Goal: Feedback & Contribution: Submit feedback/report problem

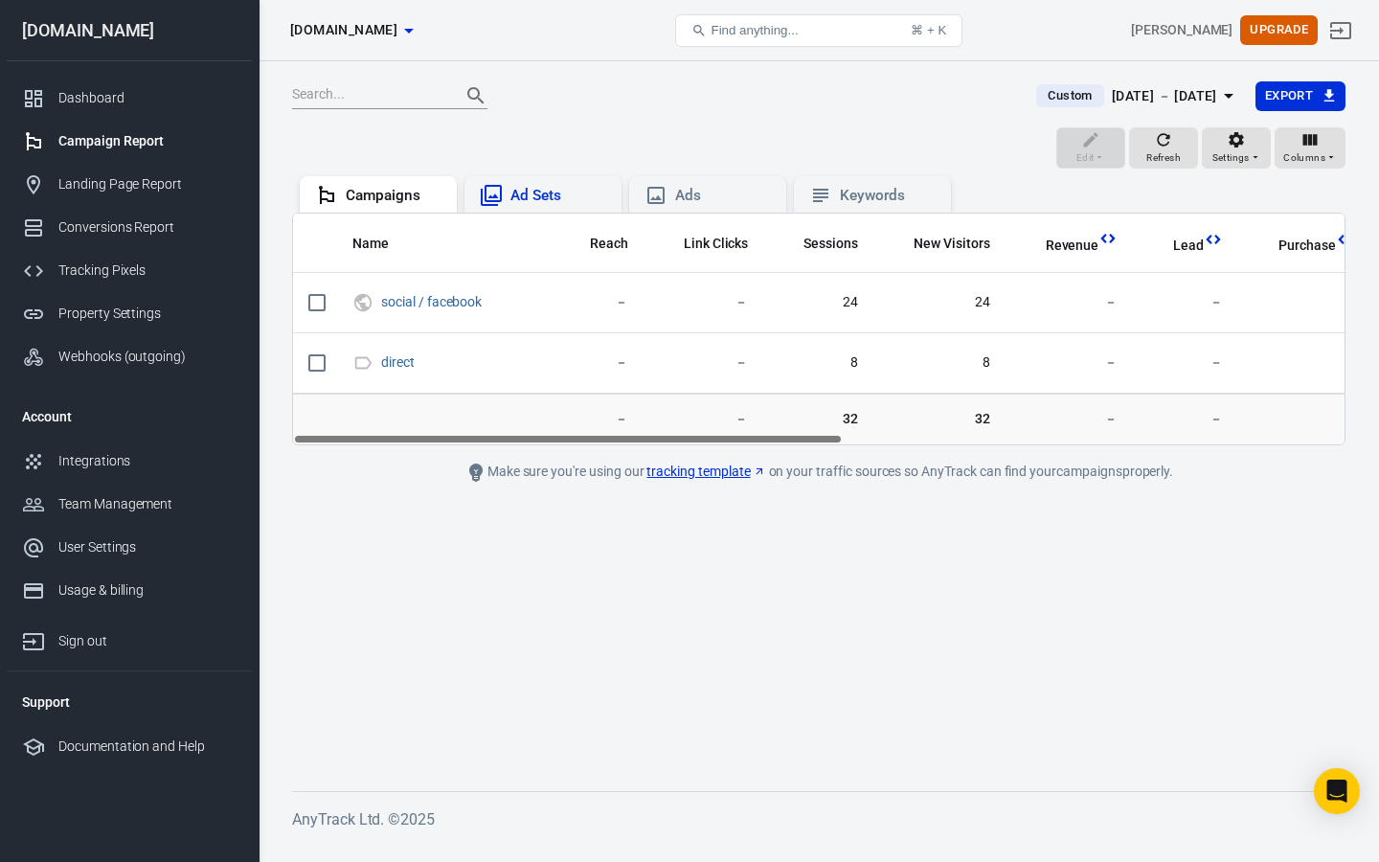
click at [494, 195] on icon at bounding box center [491, 195] width 21 height 21
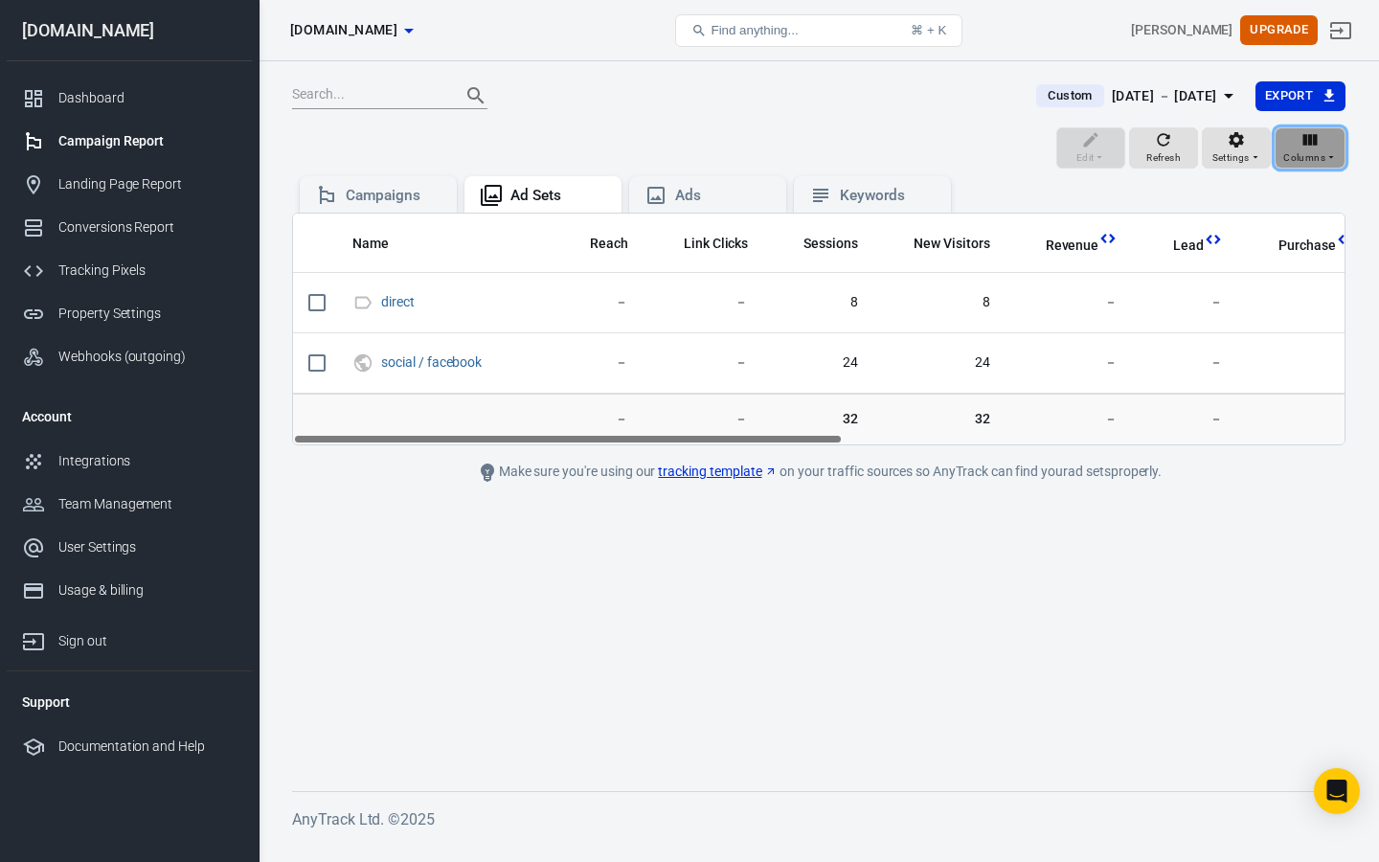
click at [1293, 149] on span "Columns" at bounding box center [1304, 157] width 42 height 17
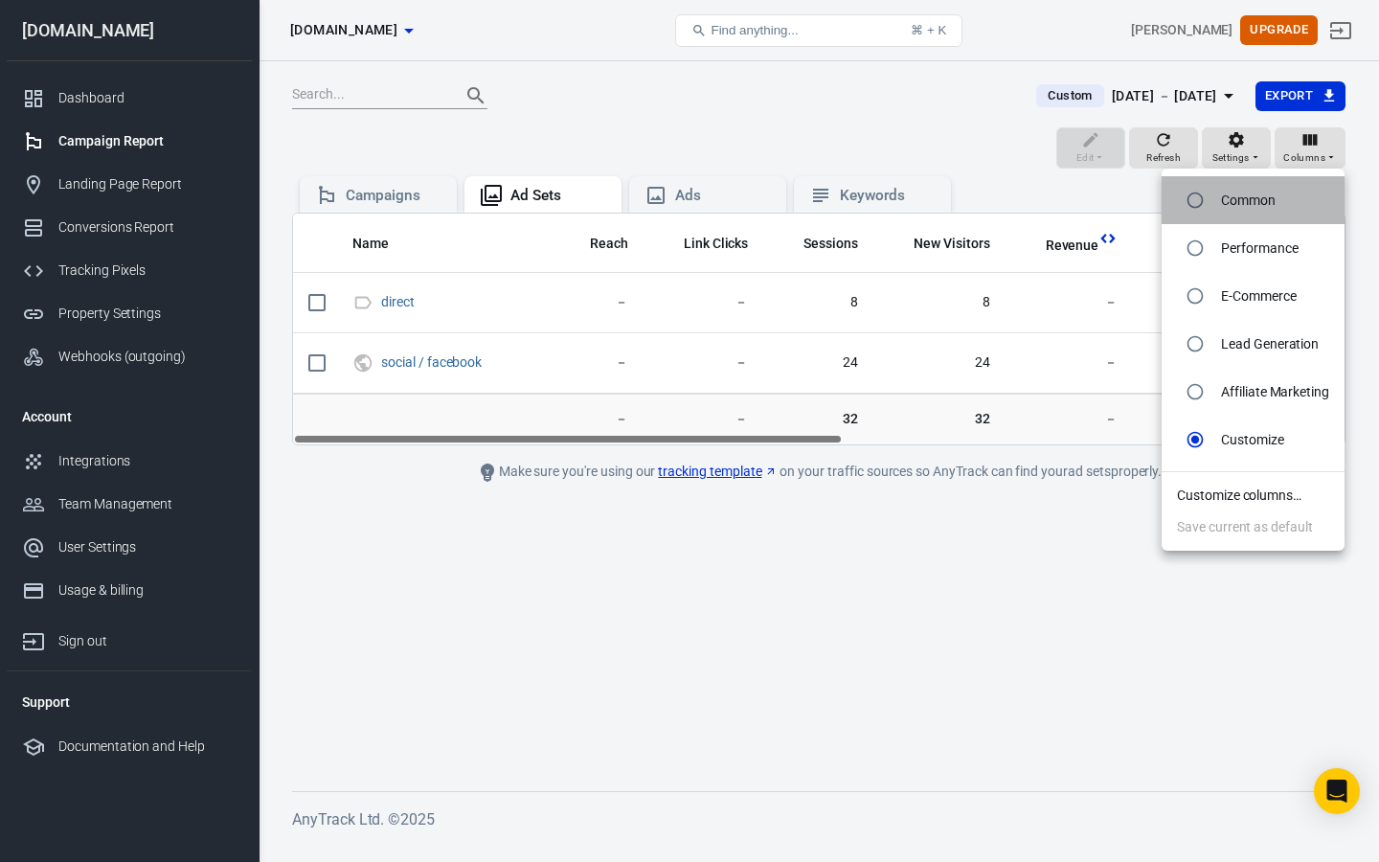
click at [1240, 196] on p "Common" at bounding box center [1248, 201] width 55 height 20
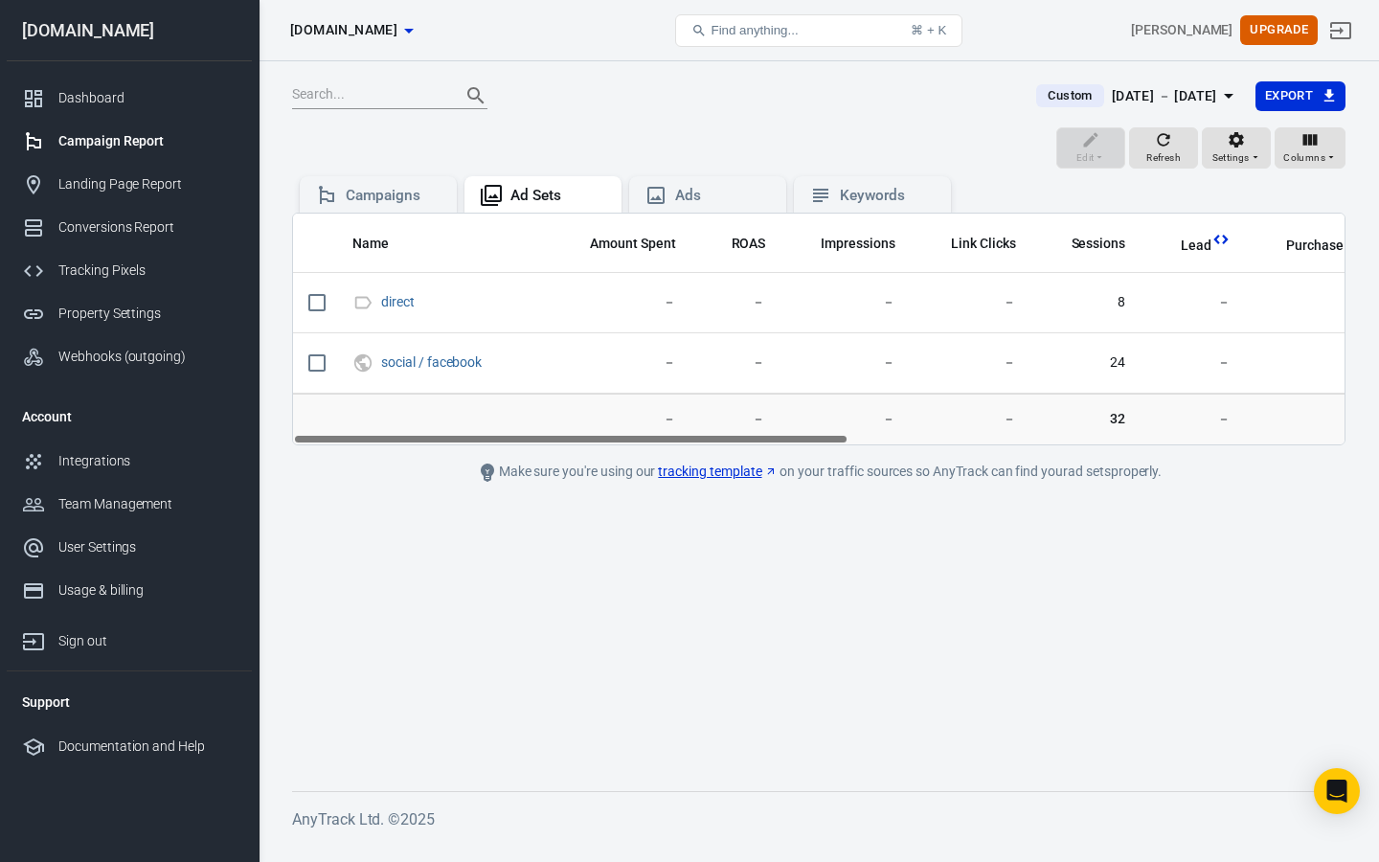
click at [1307, 183] on div "Campaigns Ad Sets Ads Keywords" at bounding box center [818, 192] width 1053 height 40
click at [1314, 151] on span "Columns" at bounding box center [1304, 157] width 42 height 17
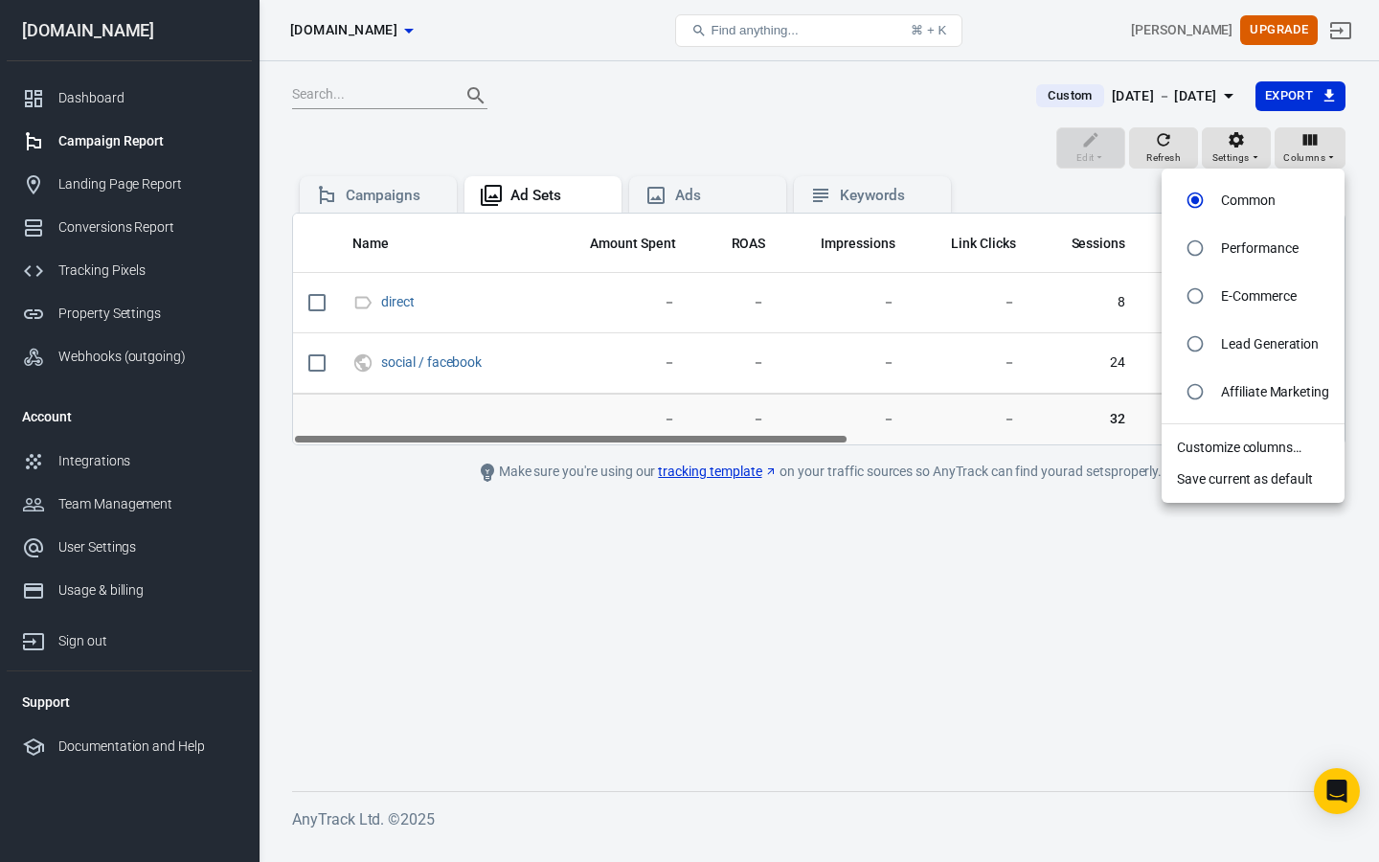
click at [1240, 287] on p "E-Commerce" at bounding box center [1259, 296] width 76 height 20
radio input "false"
radio input "true"
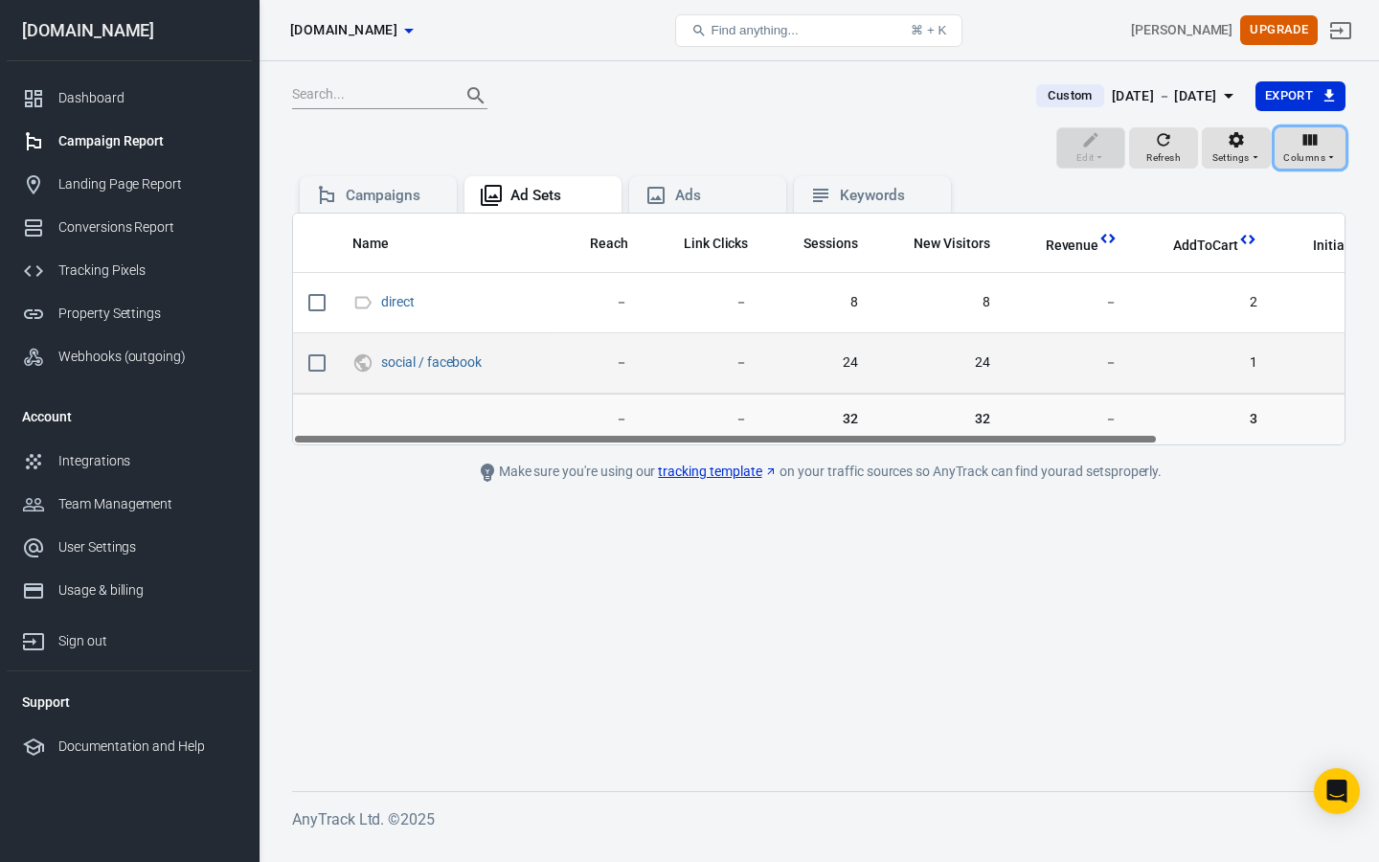
radio input "true"
radio input "false"
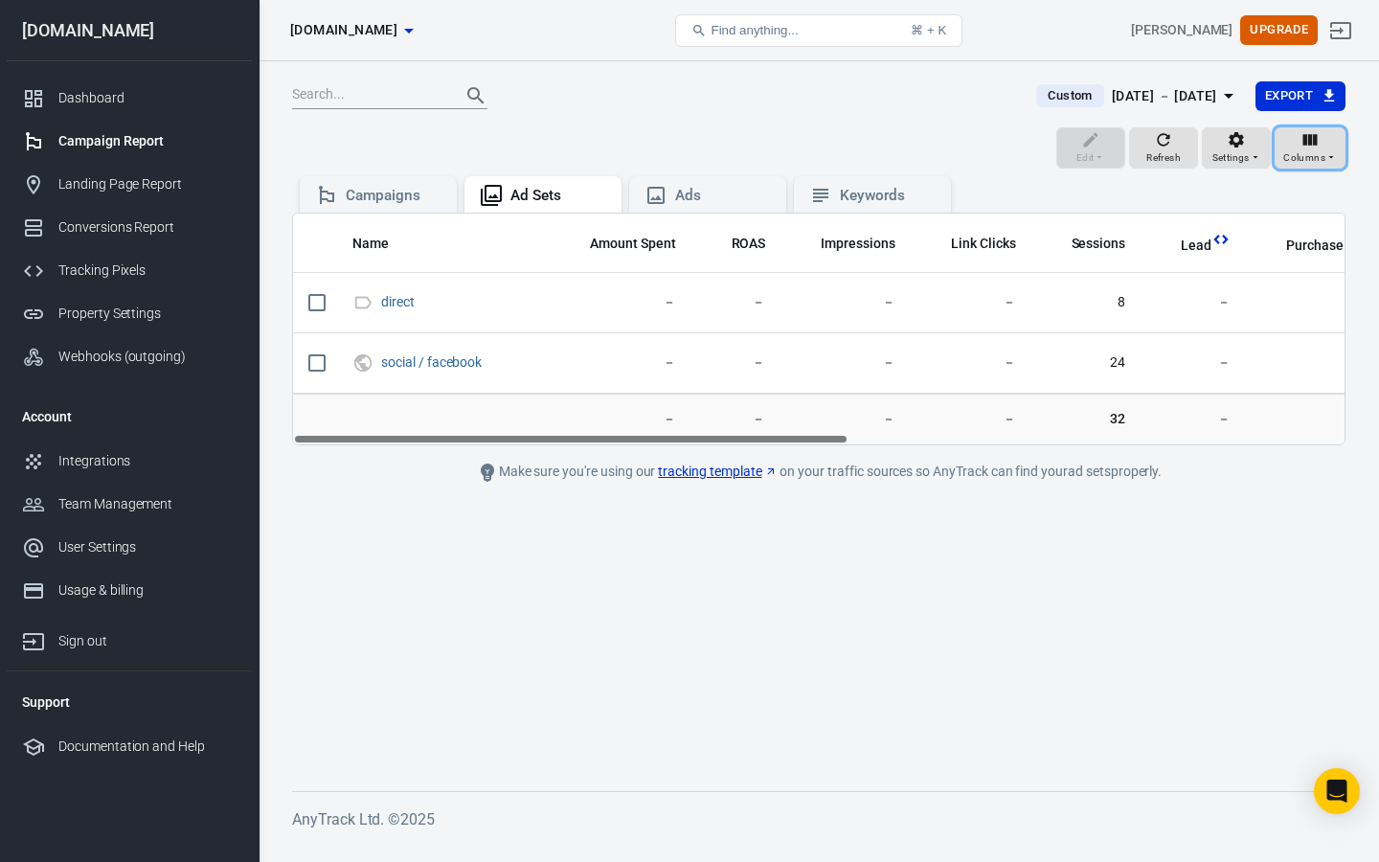
radio input "false"
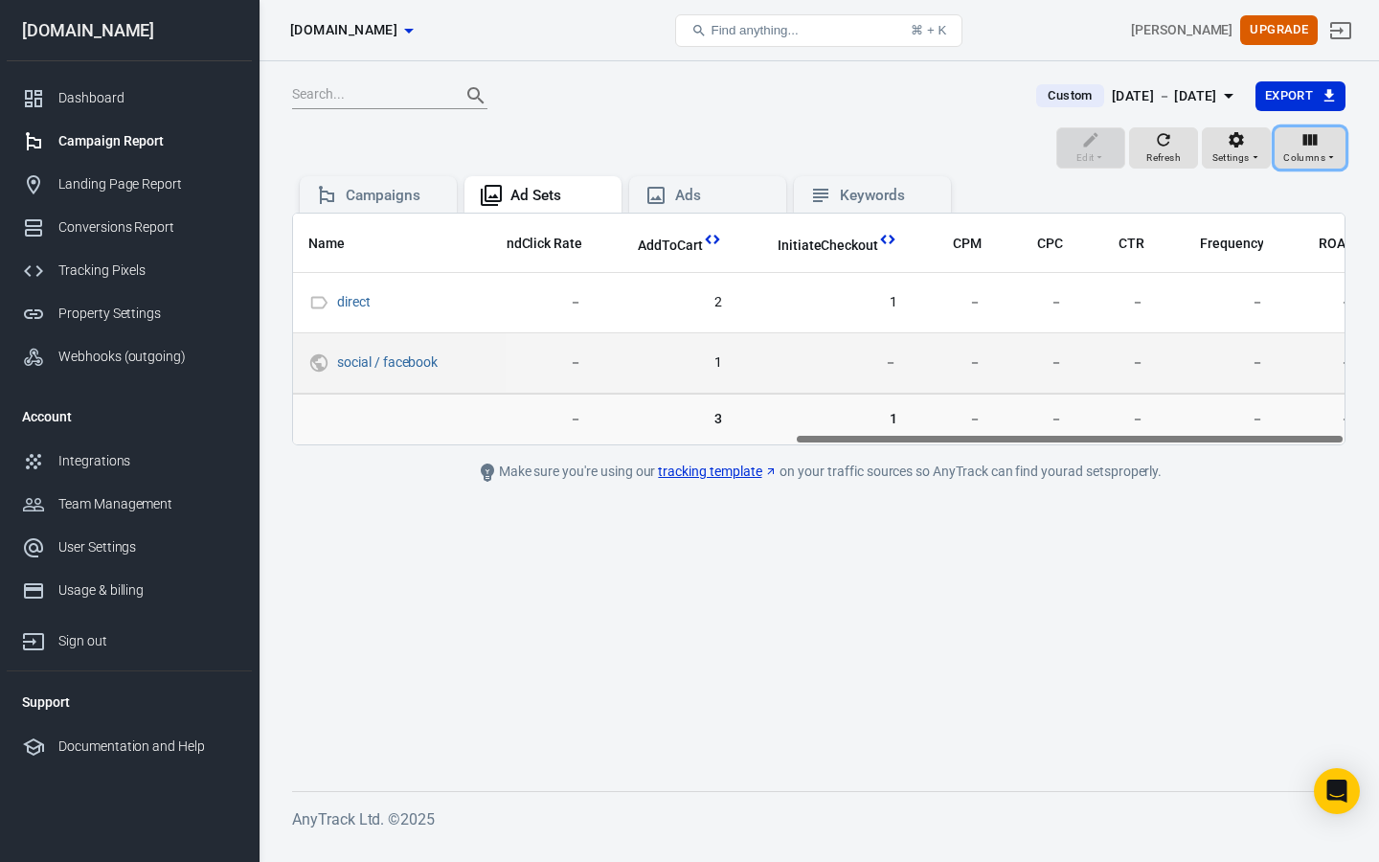
scroll to position [0, 957]
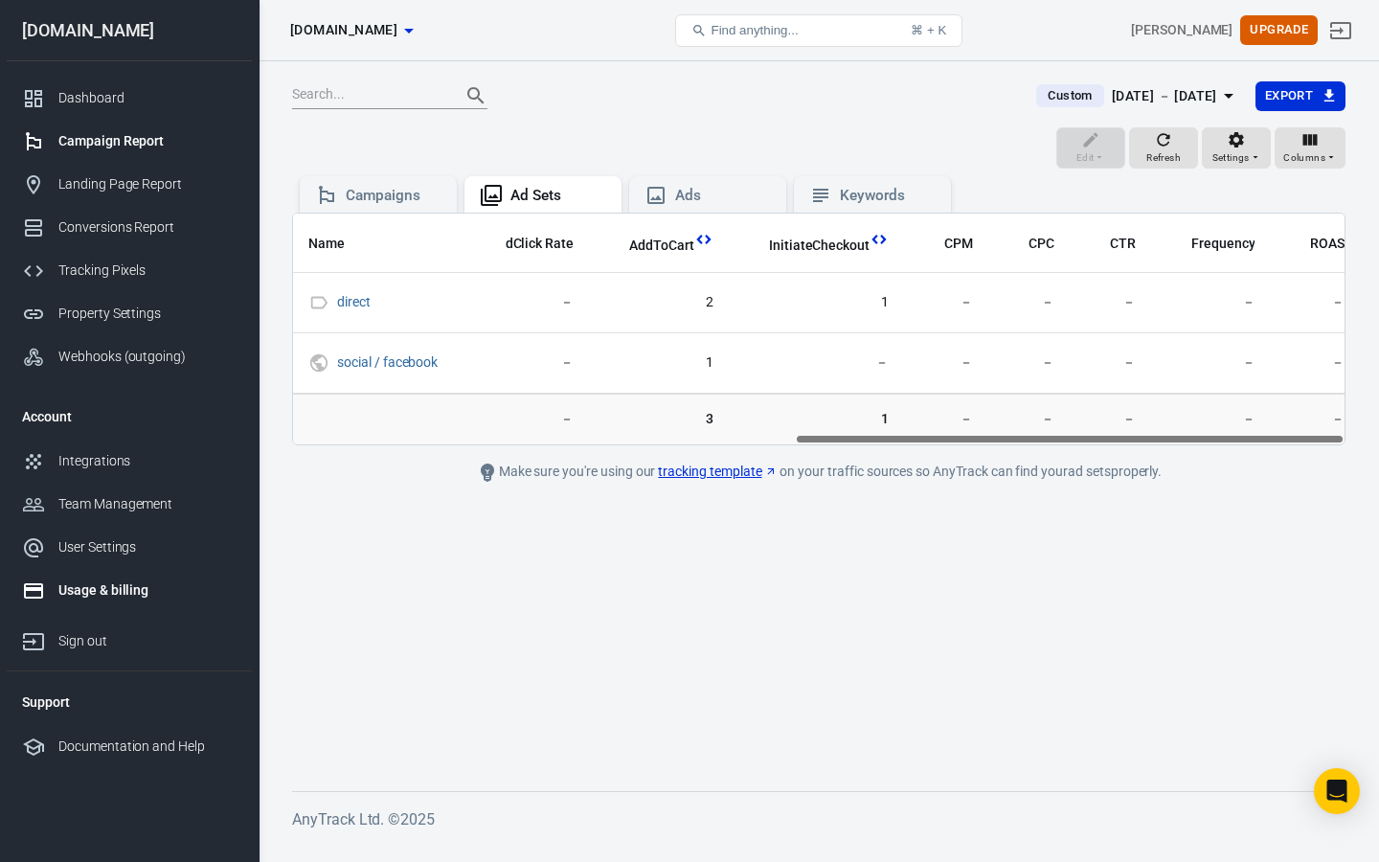
click at [93, 593] on div "Usage & billing" at bounding box center [147, 590] width 178 height 20
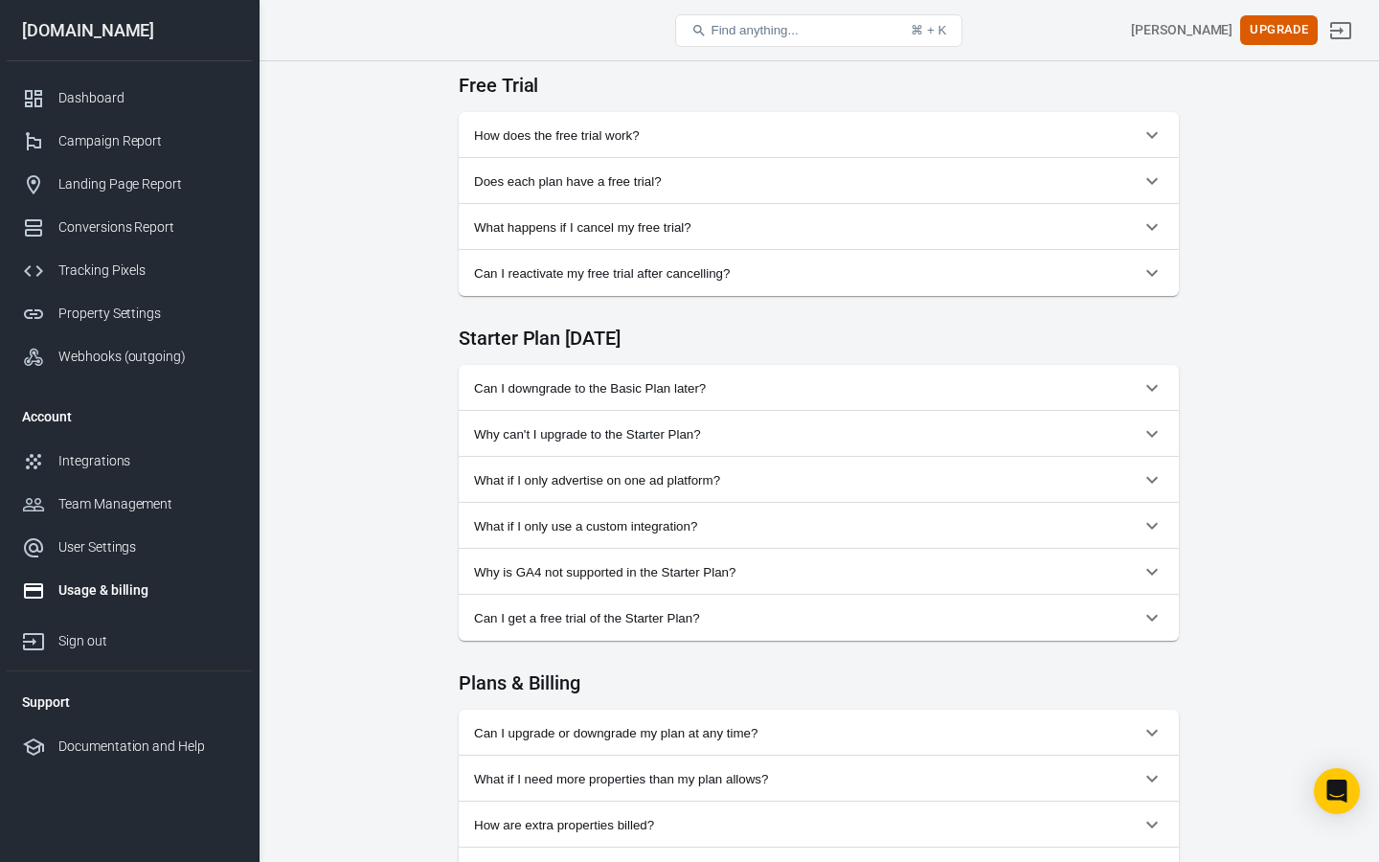
scroll to position [856, 0]
click at [576, 281] on span "Can I reactivate my free trial after cancelling?" at bounding box center [807, 274] width 666 height 14
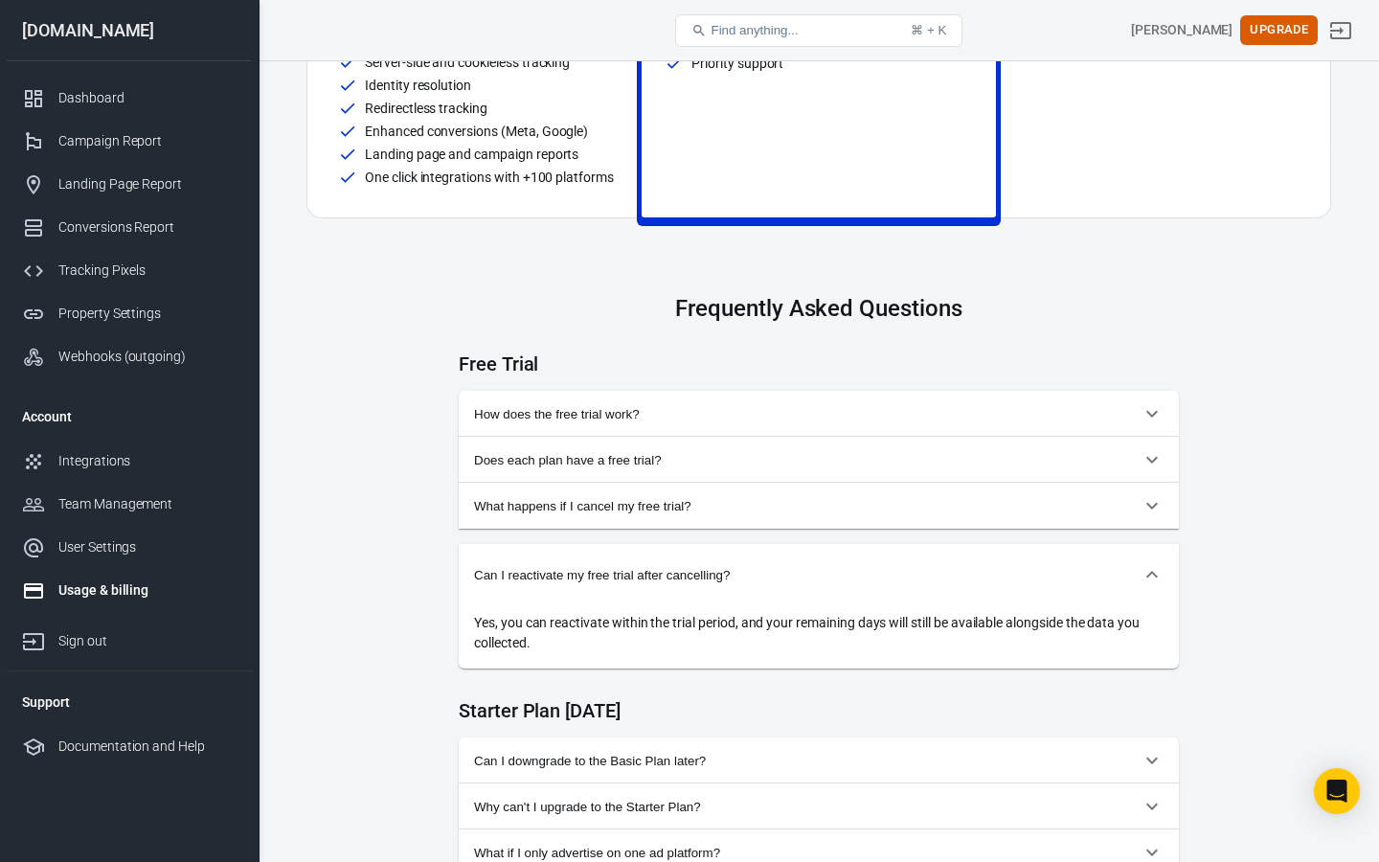
scroll to position [0, 0]
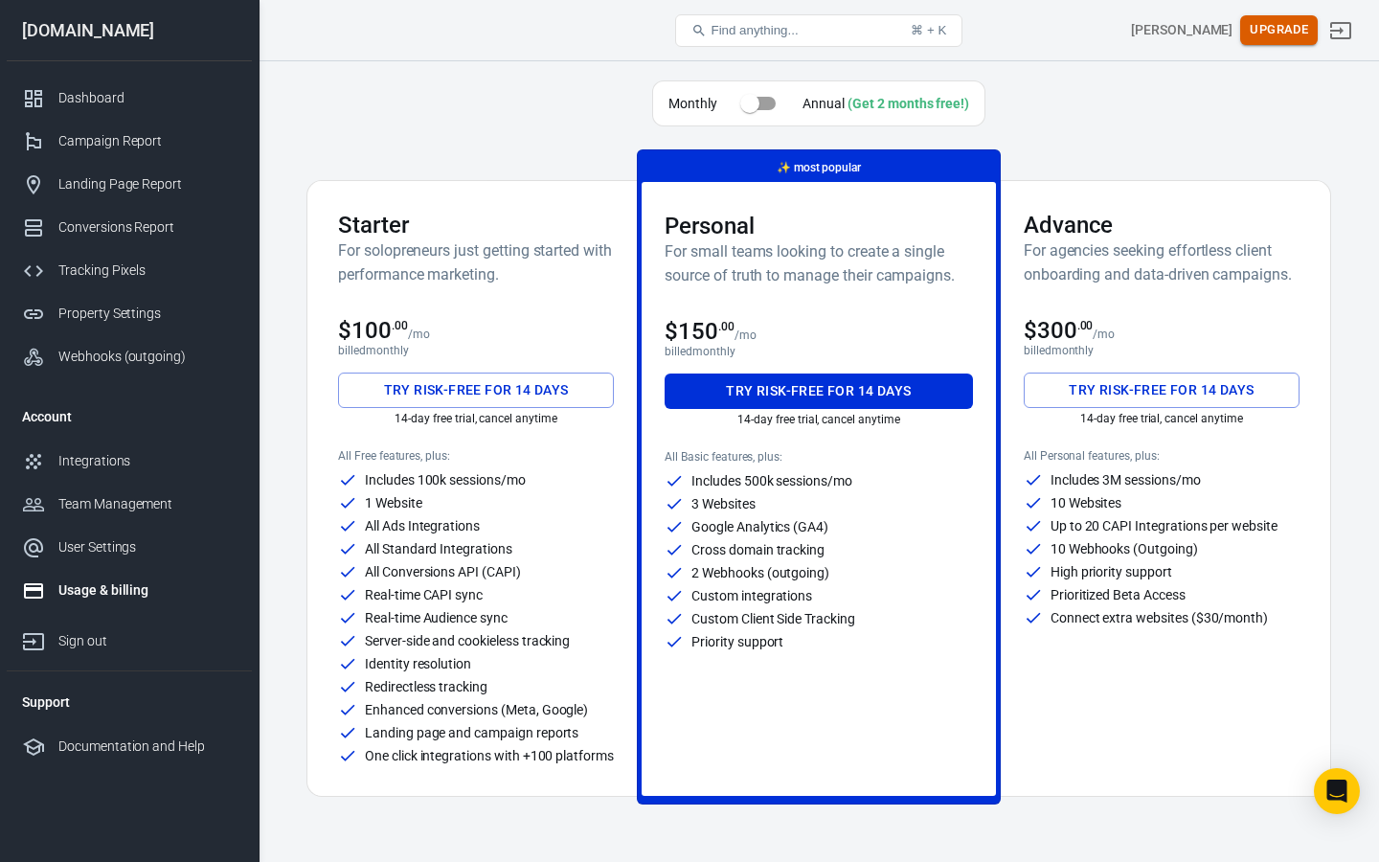
click at [1277, 36] on button "Upgrade" at bounding box center [1279, 30] width 78 height 30
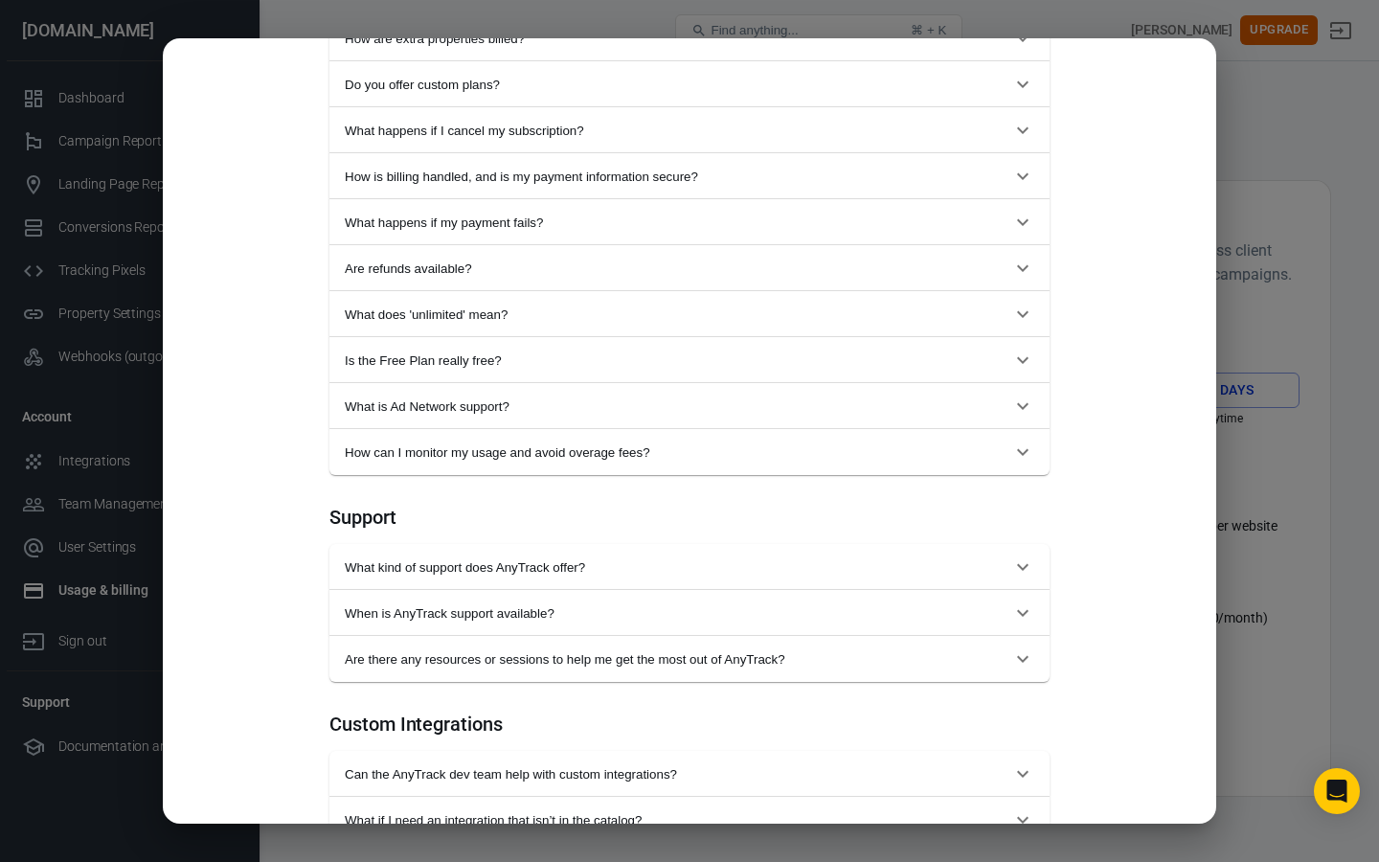
scroll to position [1720, 0]
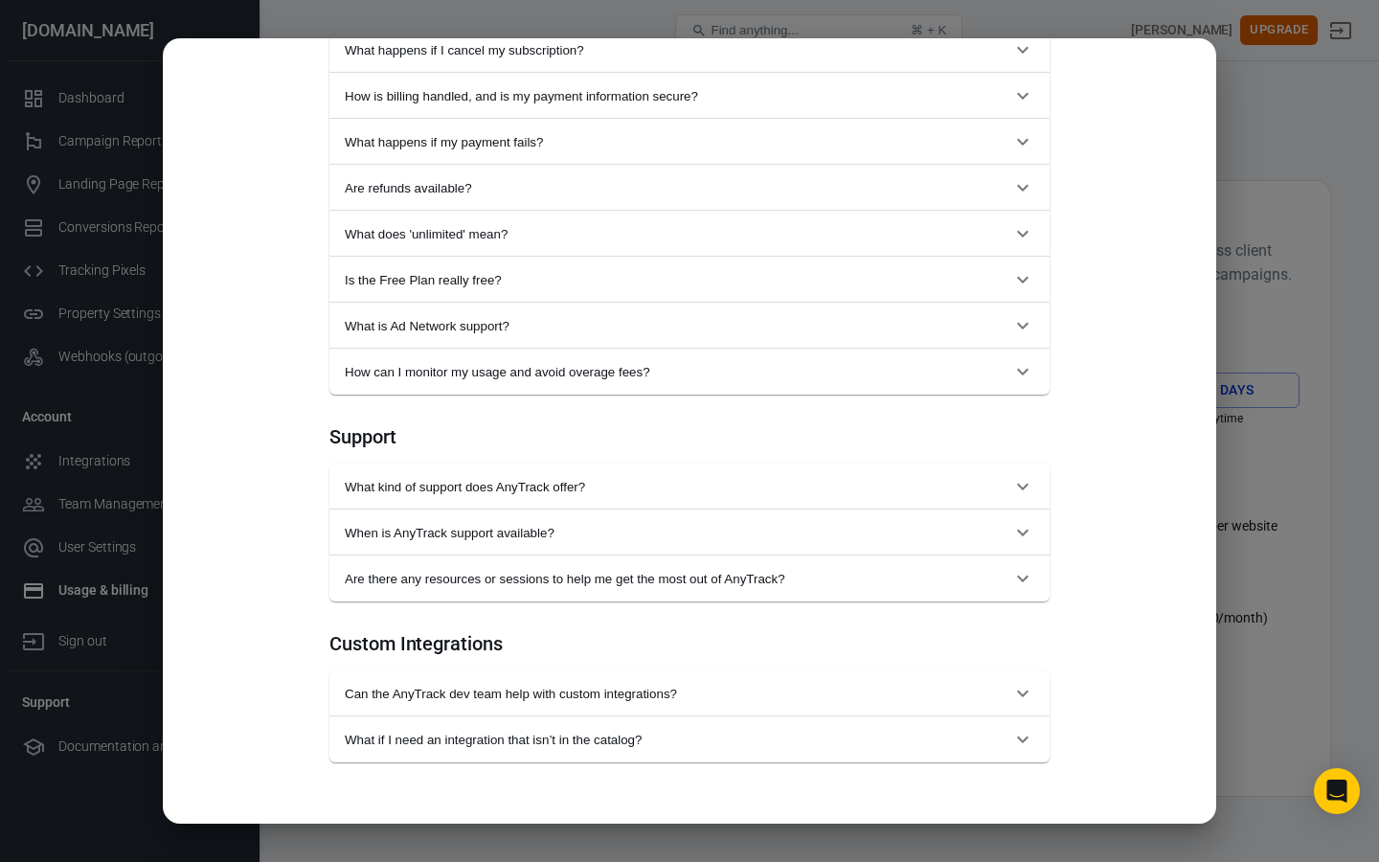
click at [1284, 263] on div "Monthly Annual (Get 2 months free!) Starter For solopreneurs just getting start…" at bounding box center [689, 431] width 1379 height 862
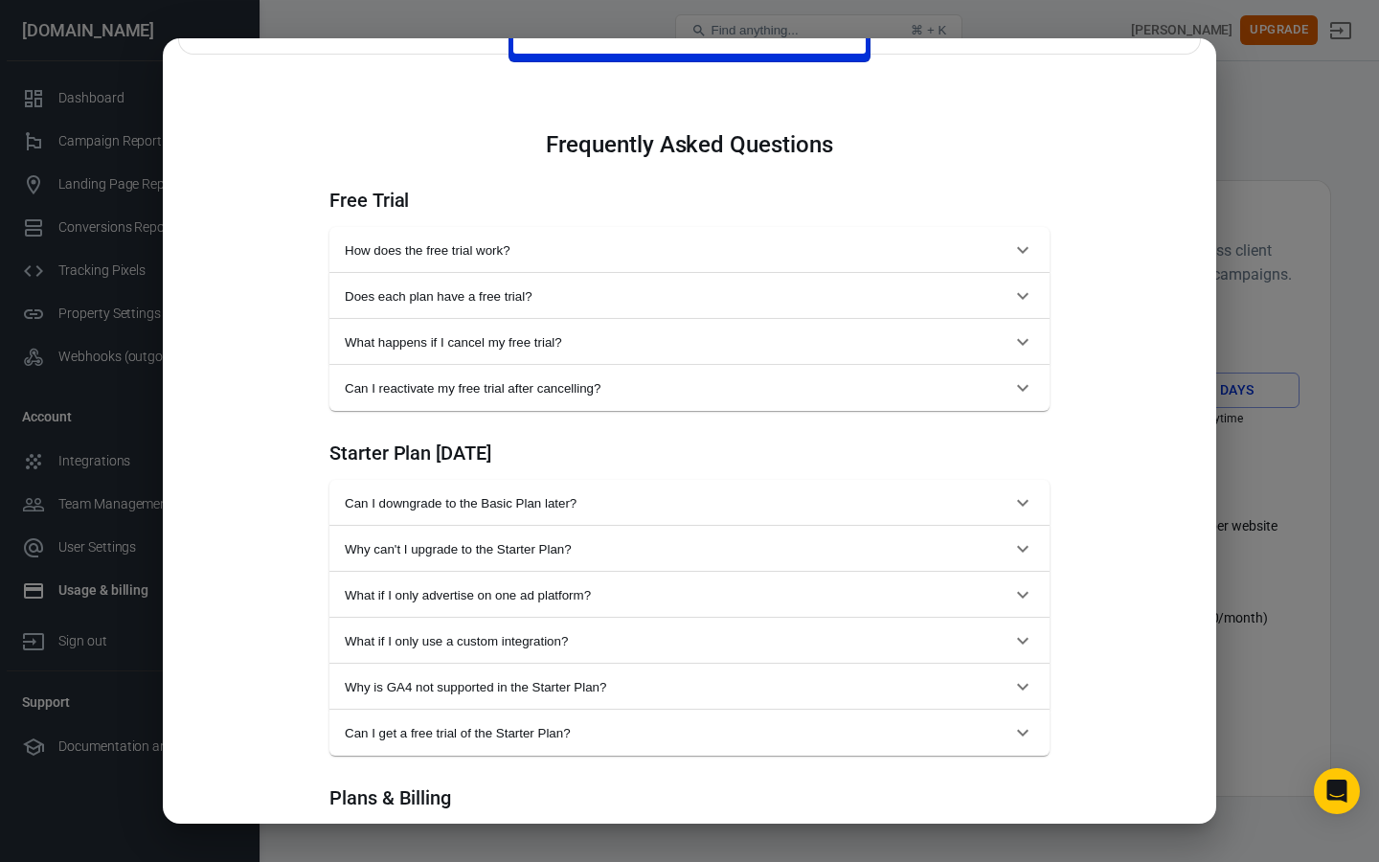
scroll to position [0, 0]
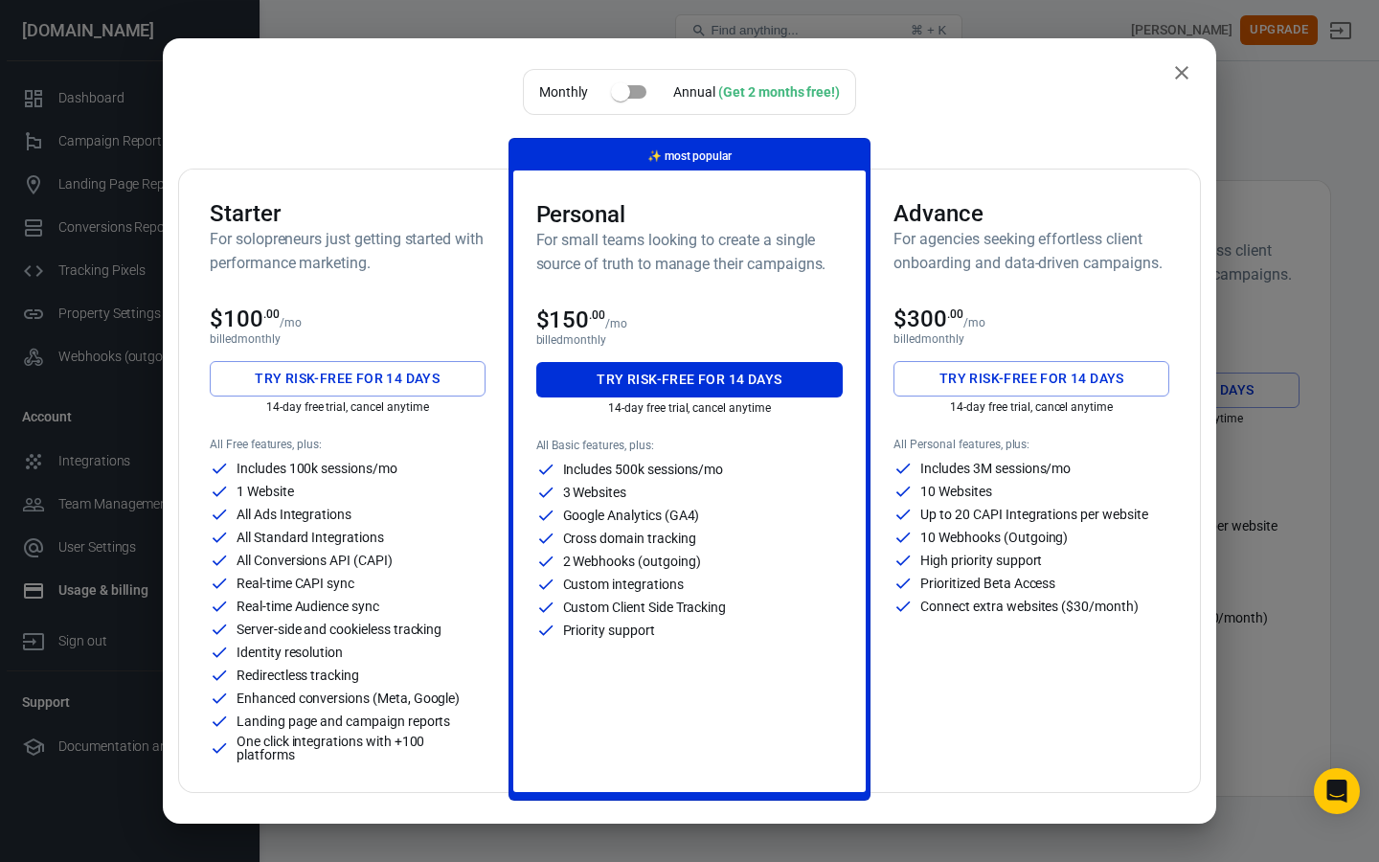
click at [1181, 72] on icon "close" at bounding box center [1181, 72] width 13 height 13
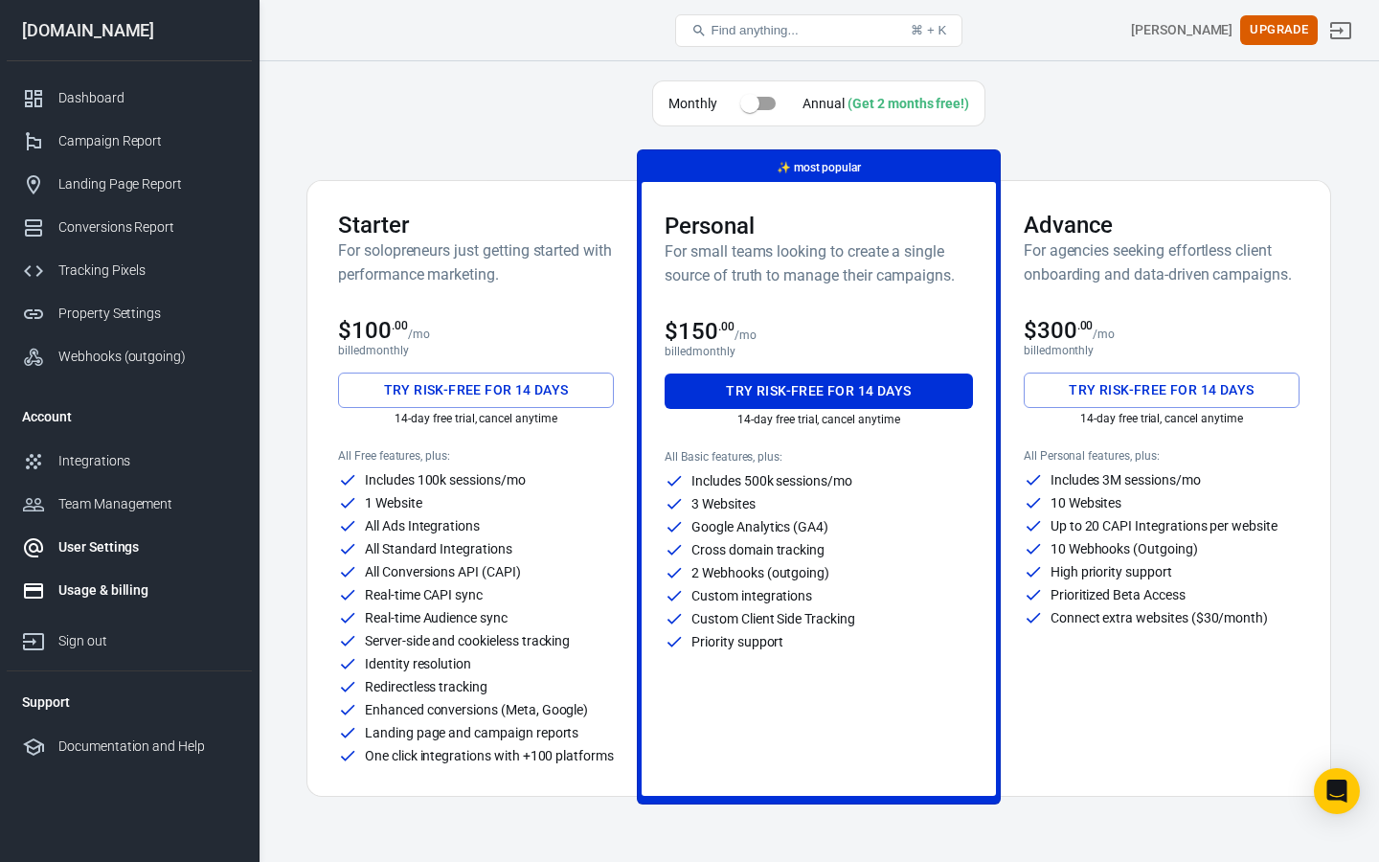
click at [99, 553] on div "User Settings" at bounding box center [147, 547] width 178 height 20
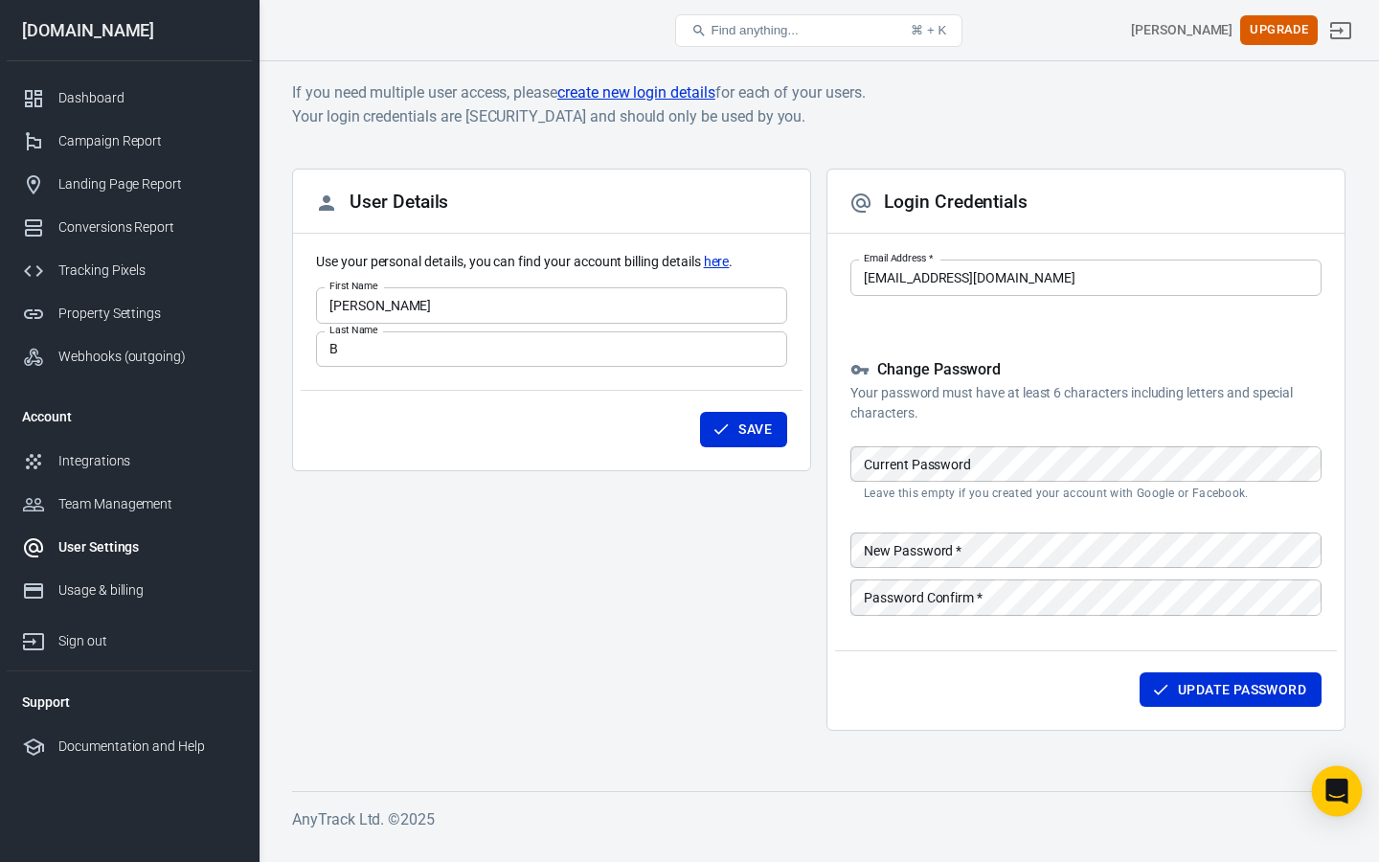
click at [1328, 810] on div "Open Intercom Messenger" at bounding box center [1337, 791] width 51 height 51
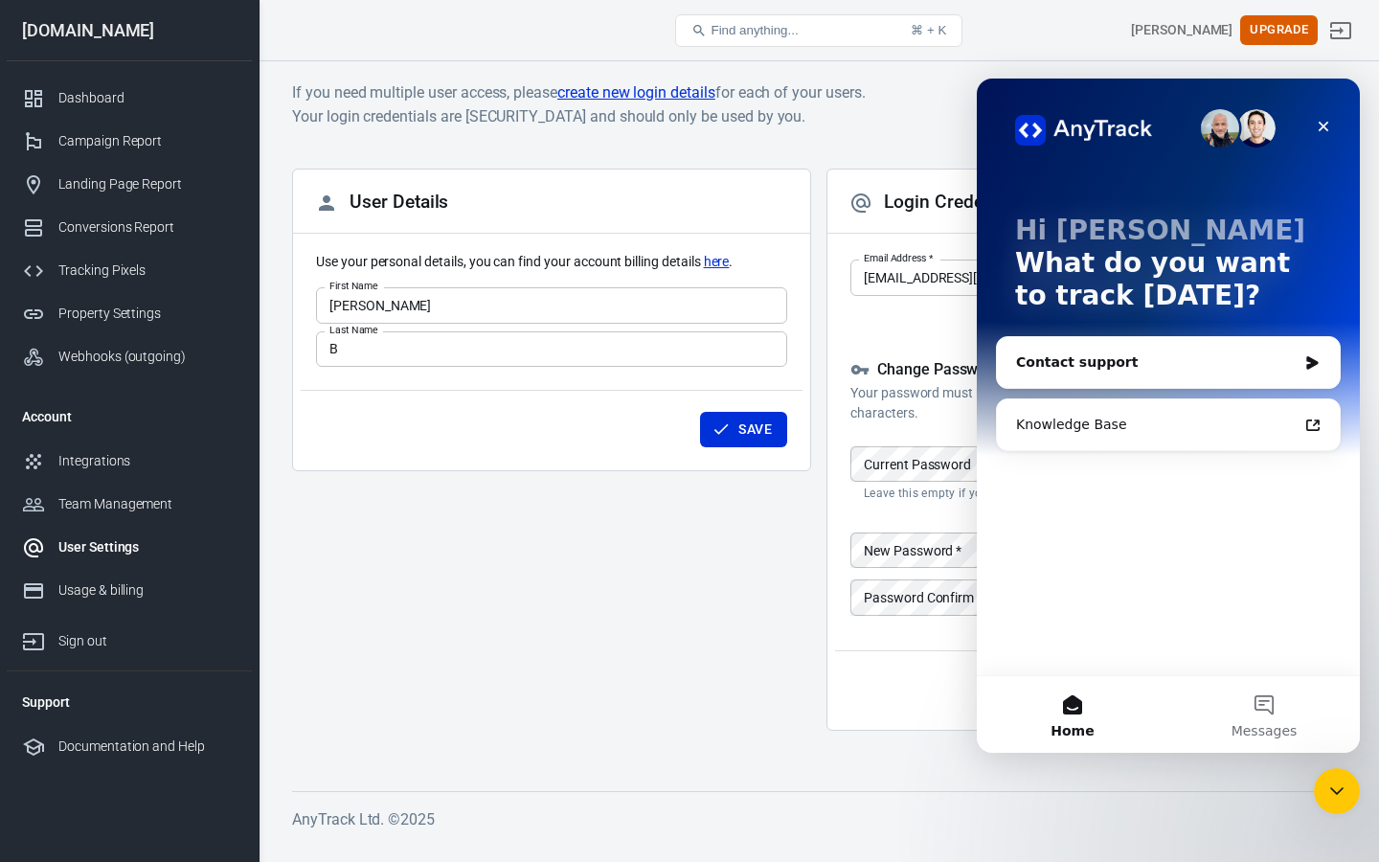
click at [1121, 354] on div "Contact support" at bounding box center [1156, 362] width 281 height 20
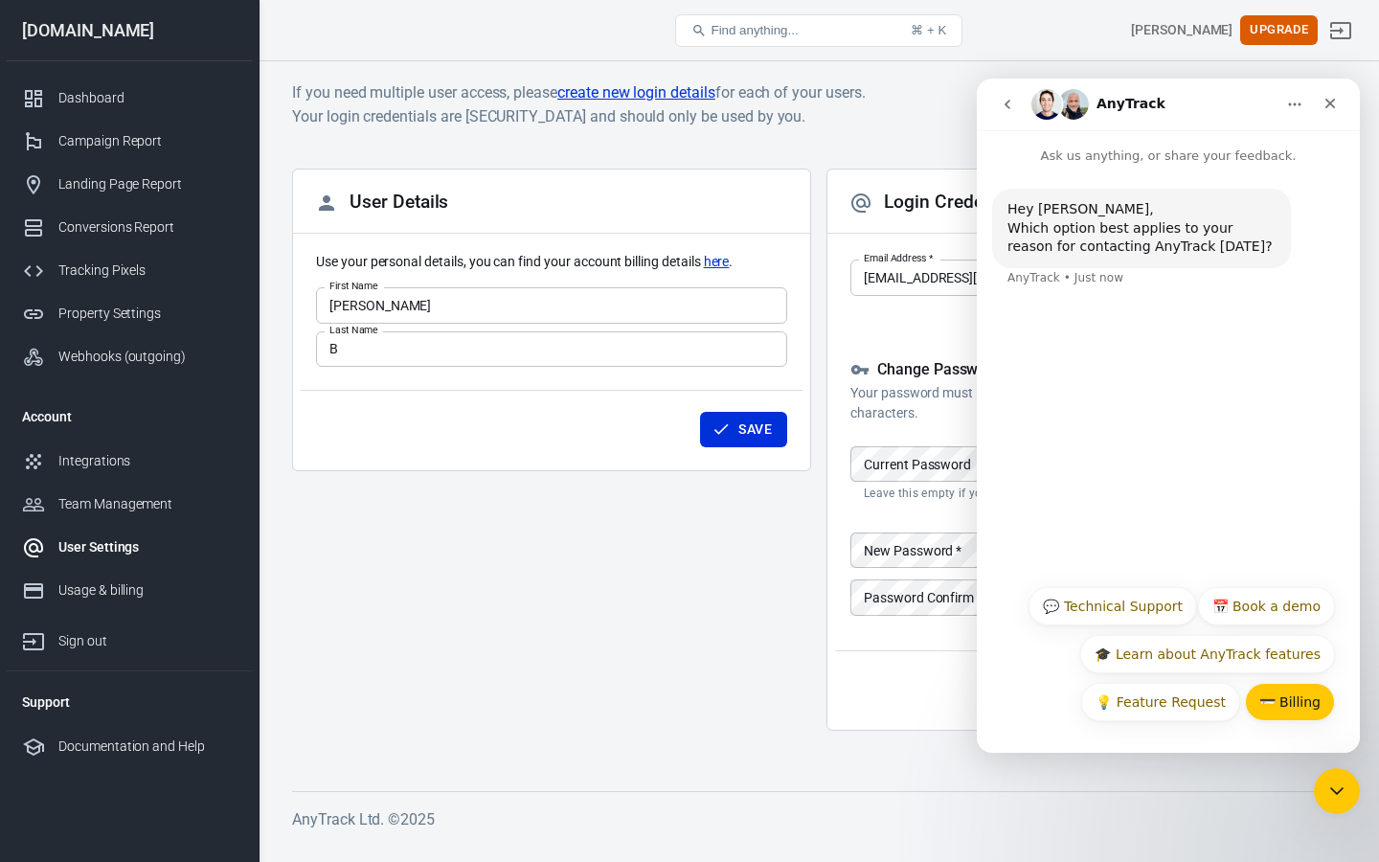
click at [1299, 702] on button "💳 Billing" at bounding box center [1290, 702] width 90 height 38
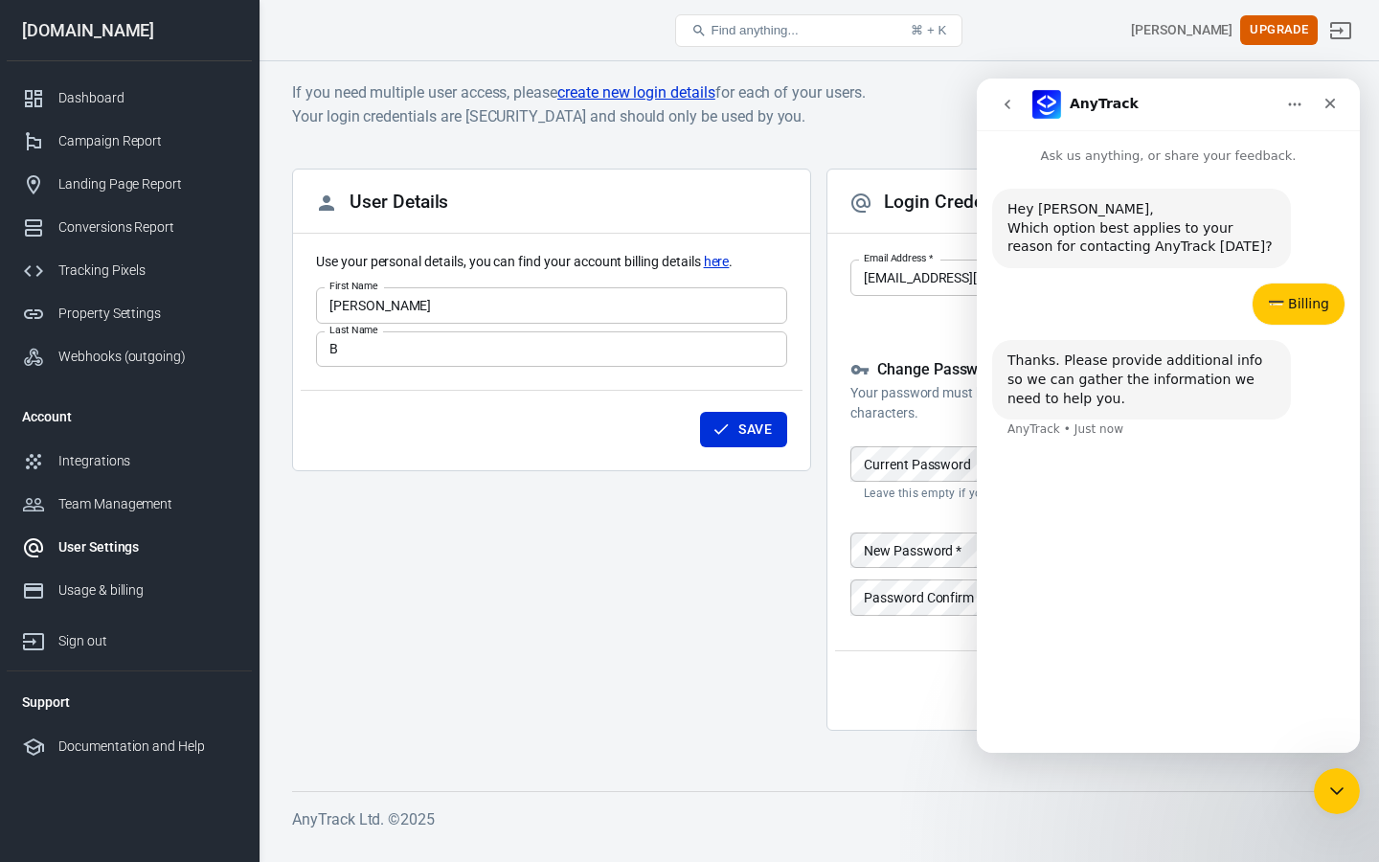
click at [1294, 570] on div "Hey [PERSON_NAME], Which option best applies to your reason for contacting AnyT…" at bounding box center [1168, 451] width 383 height 571
click at [1294, 570] on div "Hey [PERSON_NAME], Which option best applies to your reason for contacting AnyT…" at bounding box center [1168, 417] width 383 height 502
click at [1227, 706] on div "Intercom messenger" at bounding box center [1168, 713] width 350 height 31
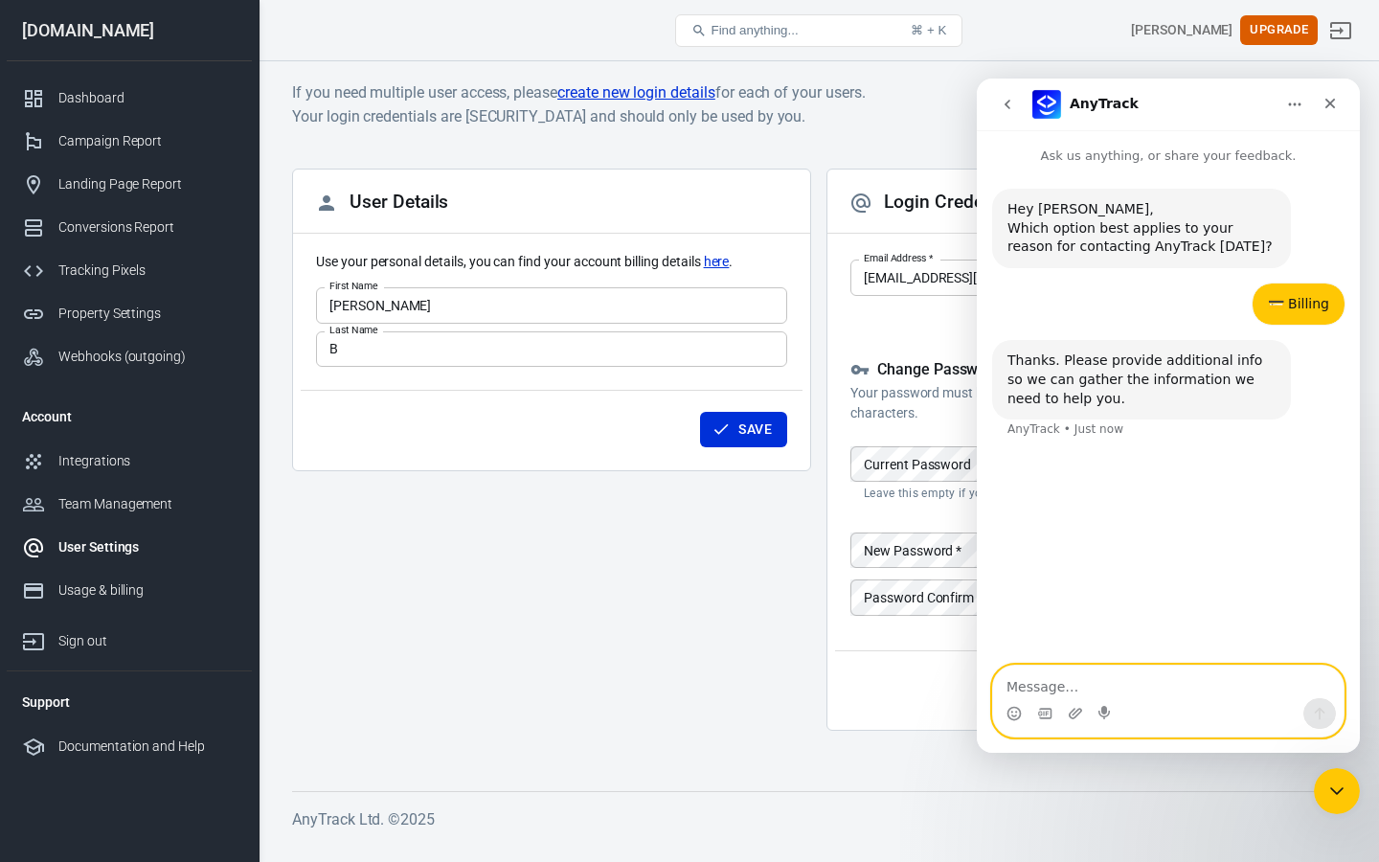
click at [1211, 676] on textarea "Message…" at bounding box center [1168, 681] width 350 height 33
type textarea "a"
type textarea "cancel please"
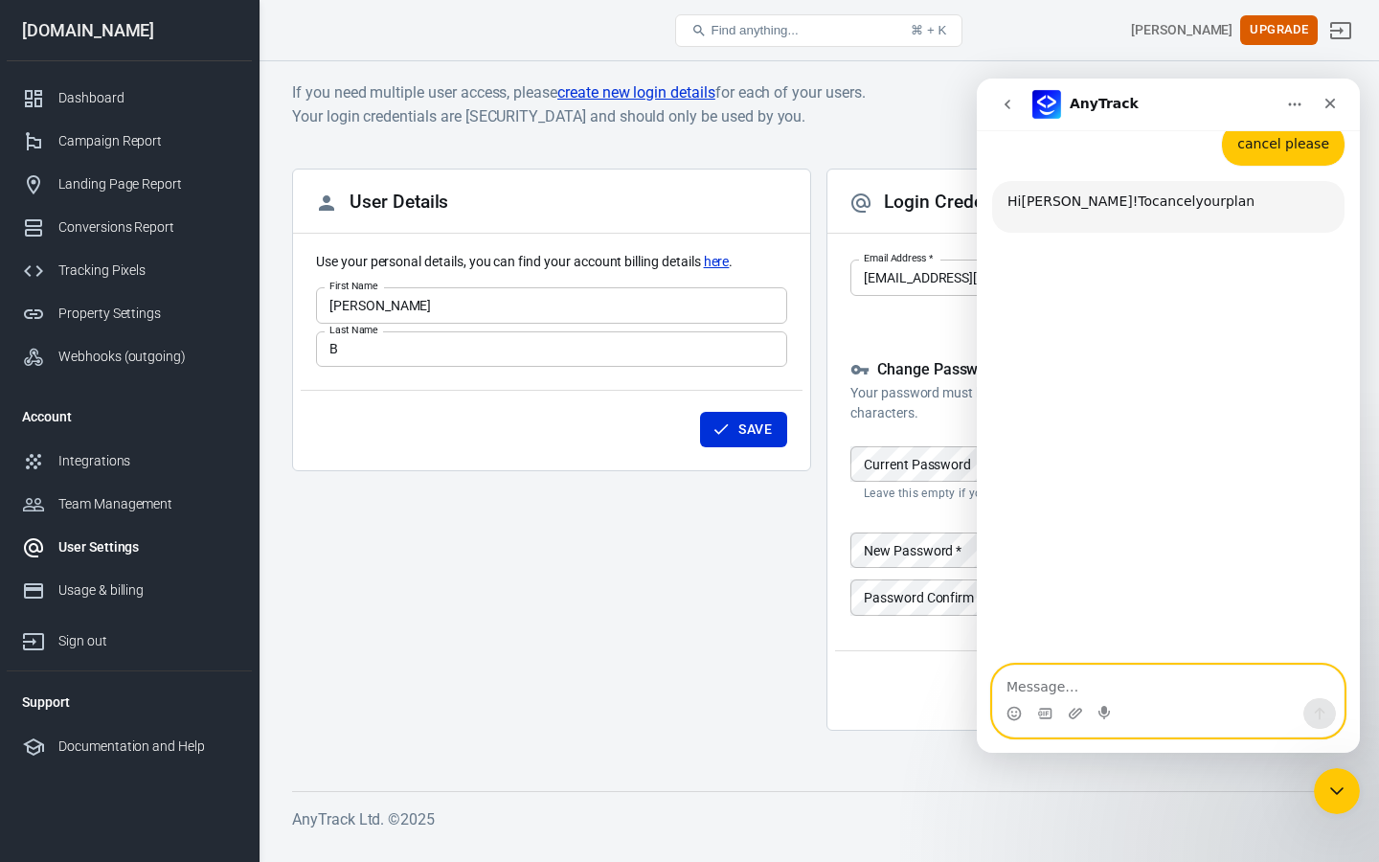
scroll to position [309, 0]
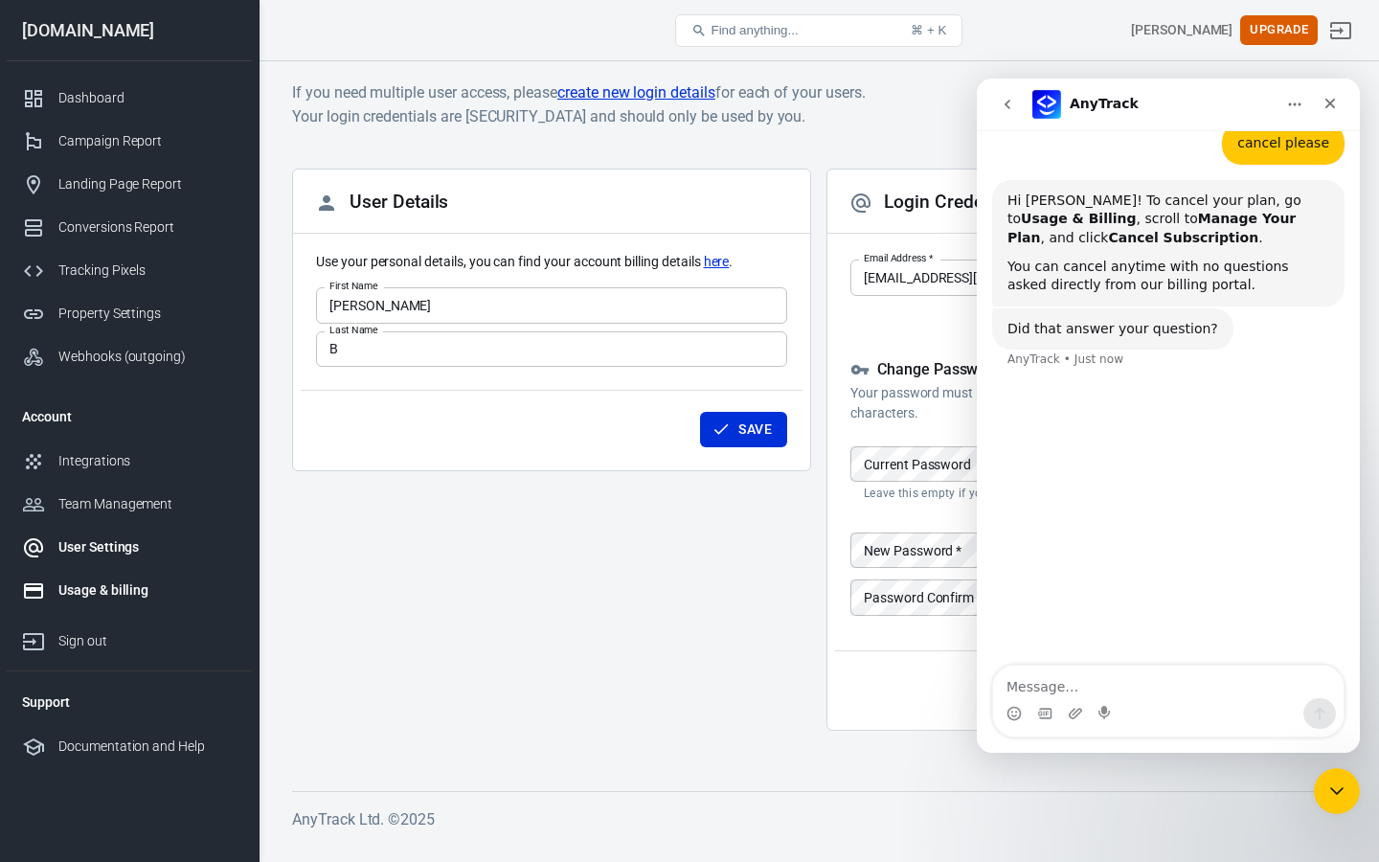
click at [111, 585] on div "Usage & billing" at bounding box center [147, 590] width 178 height 20
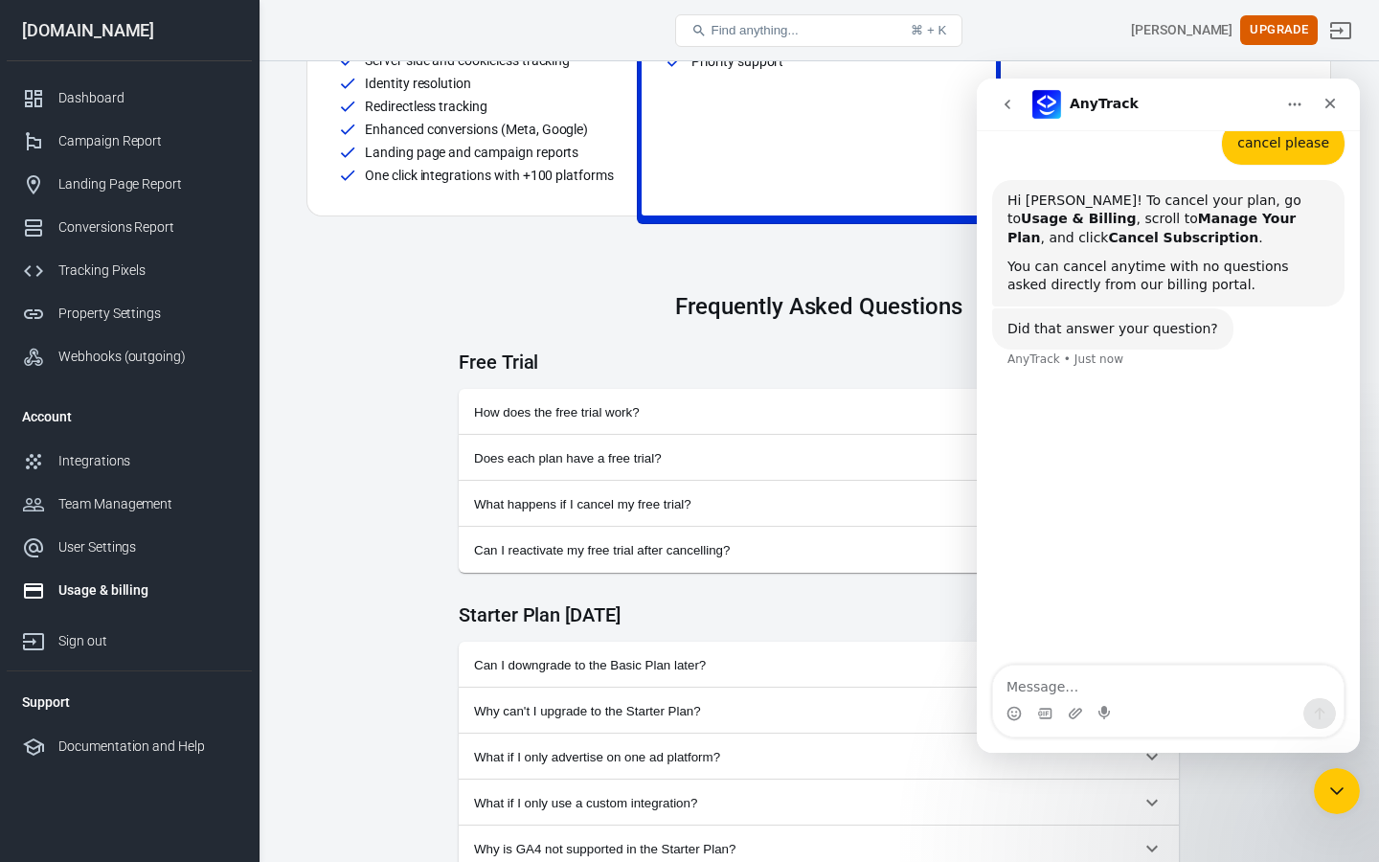
scroll to position [583, 0]
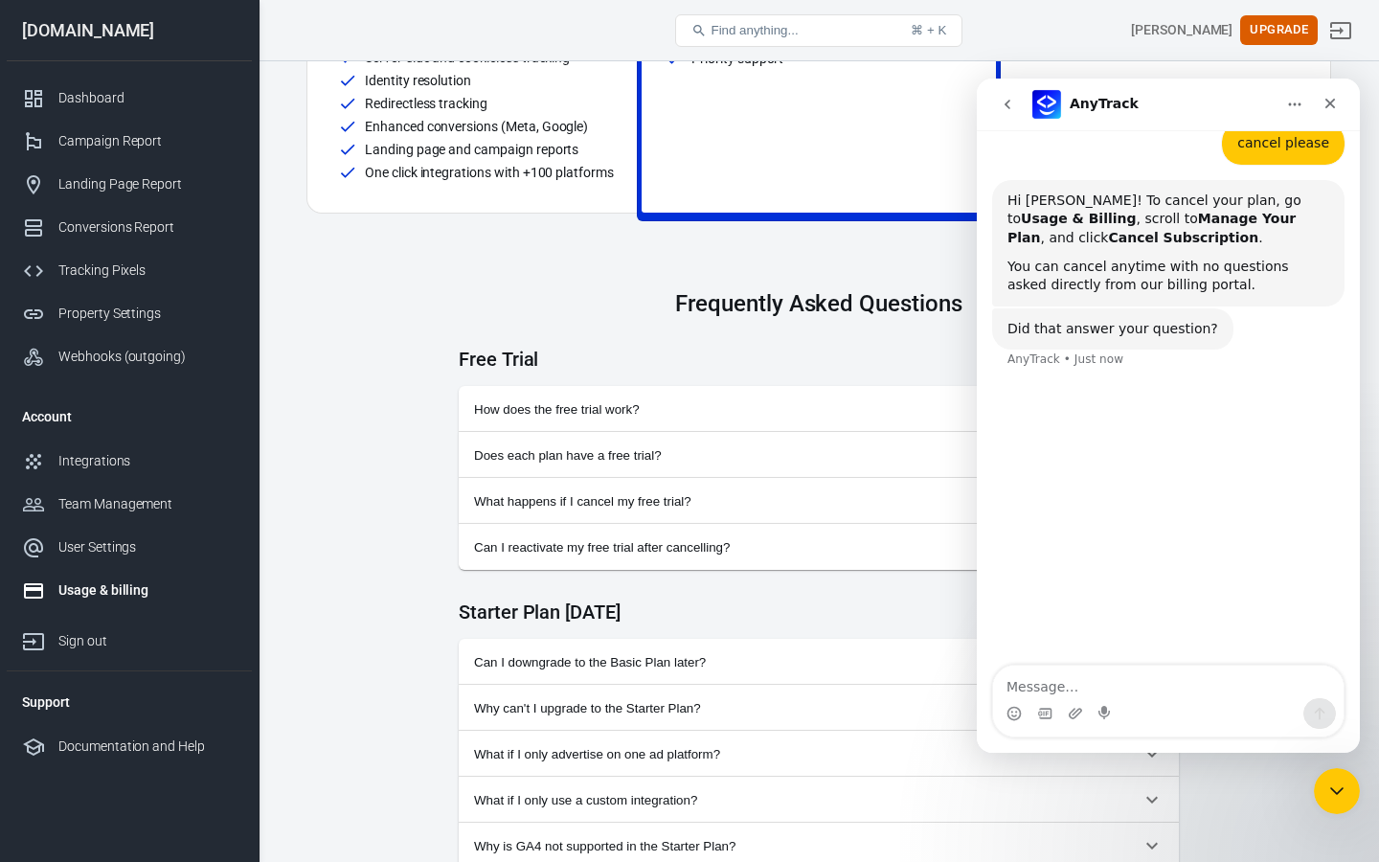
click at [512, 516] on button "What happens if I cancel my free trial?" at bounding box center [819, 501] width 720 height 46
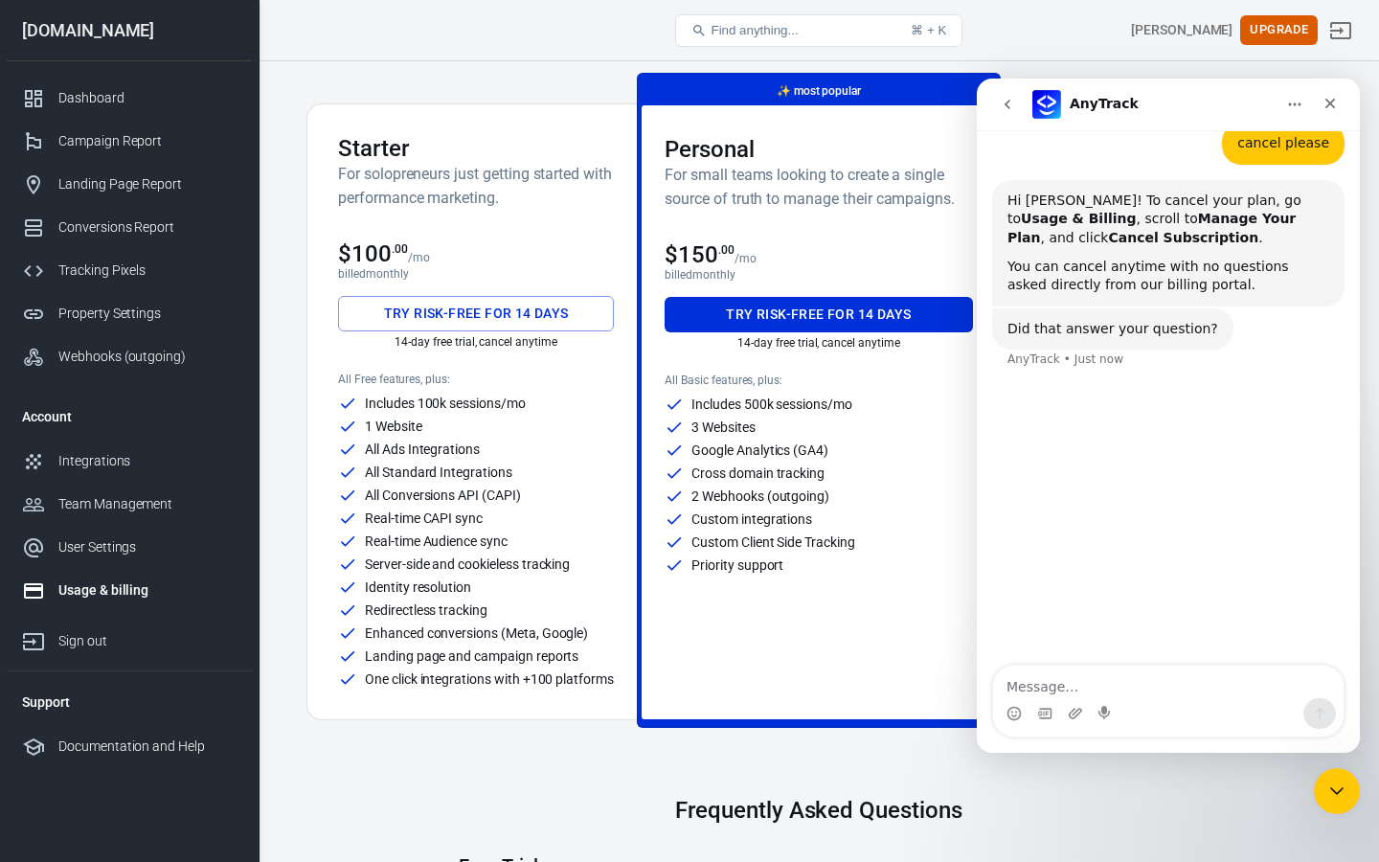
scroll to position [0, 0]
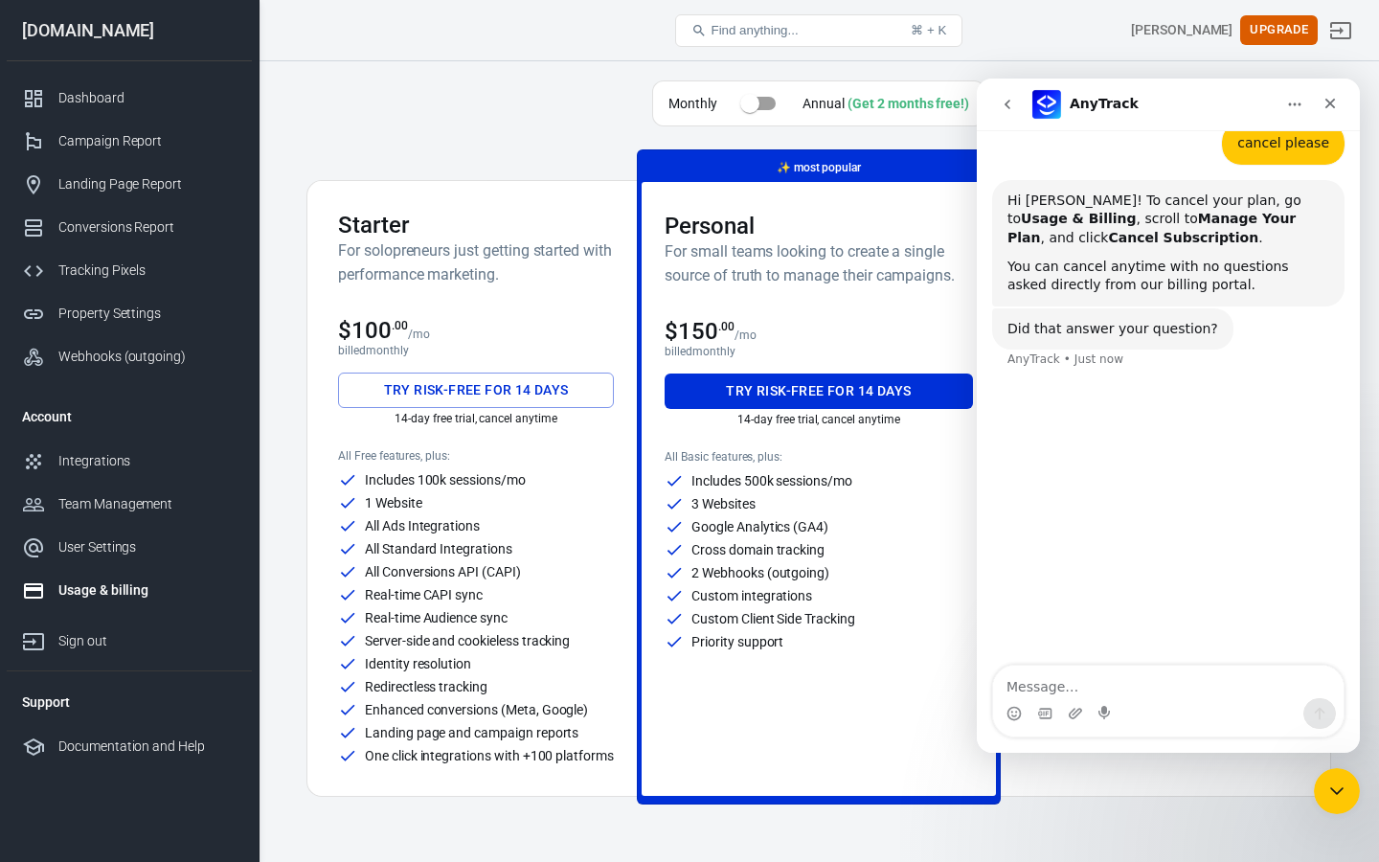
click at [1294, 107] on icon "Home" at bounding box center [1294, 104] width 15 height 15
click at [1337, 782] on icon "Close Intercom Messenger" at bounding box center [1333, 788] width 23 height 23
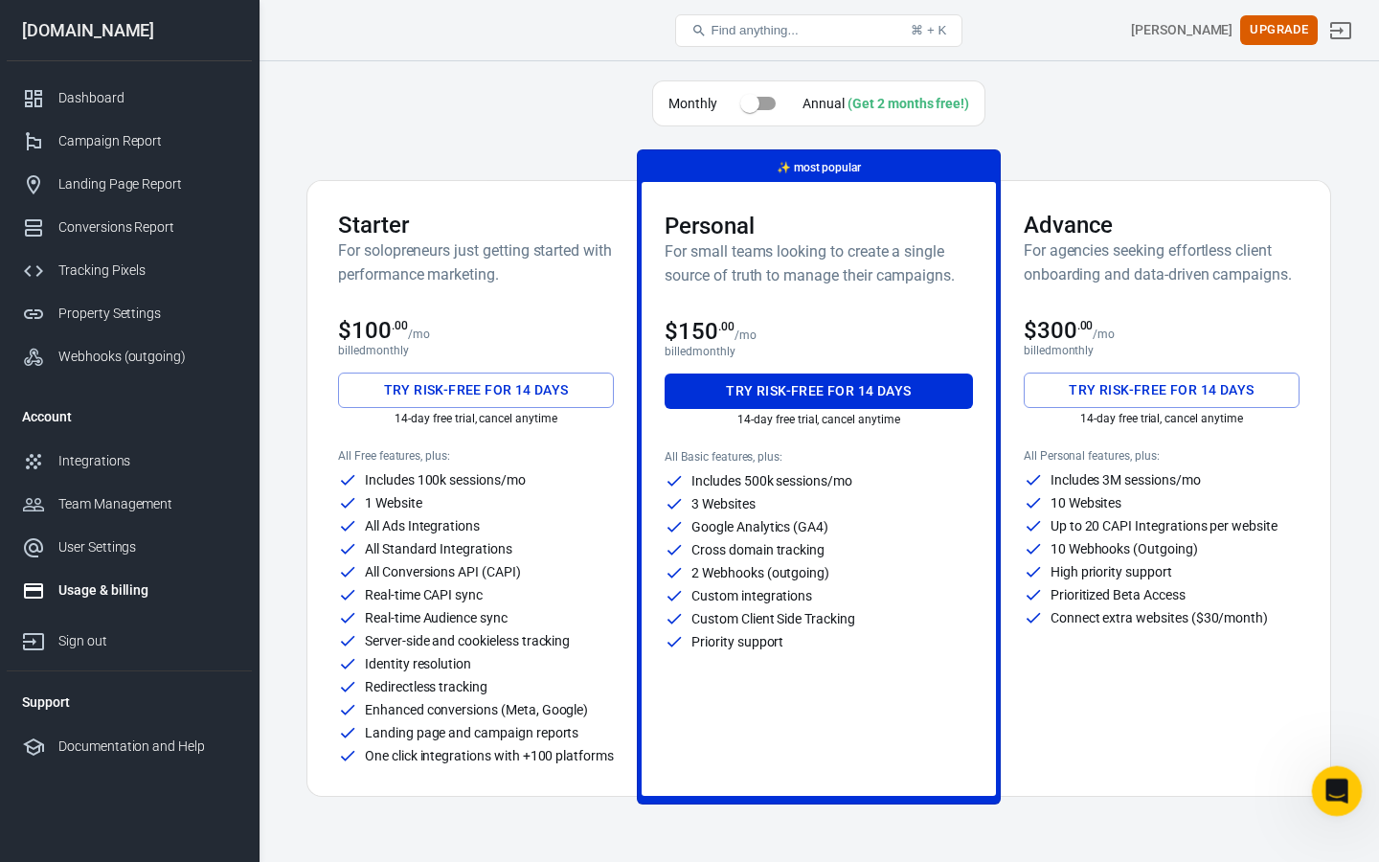
scroll to position [36, 0]
click at [1338, 782] on icon "Open Intercom Messenger" at bounding box center [1334, 789] width 32 height 32
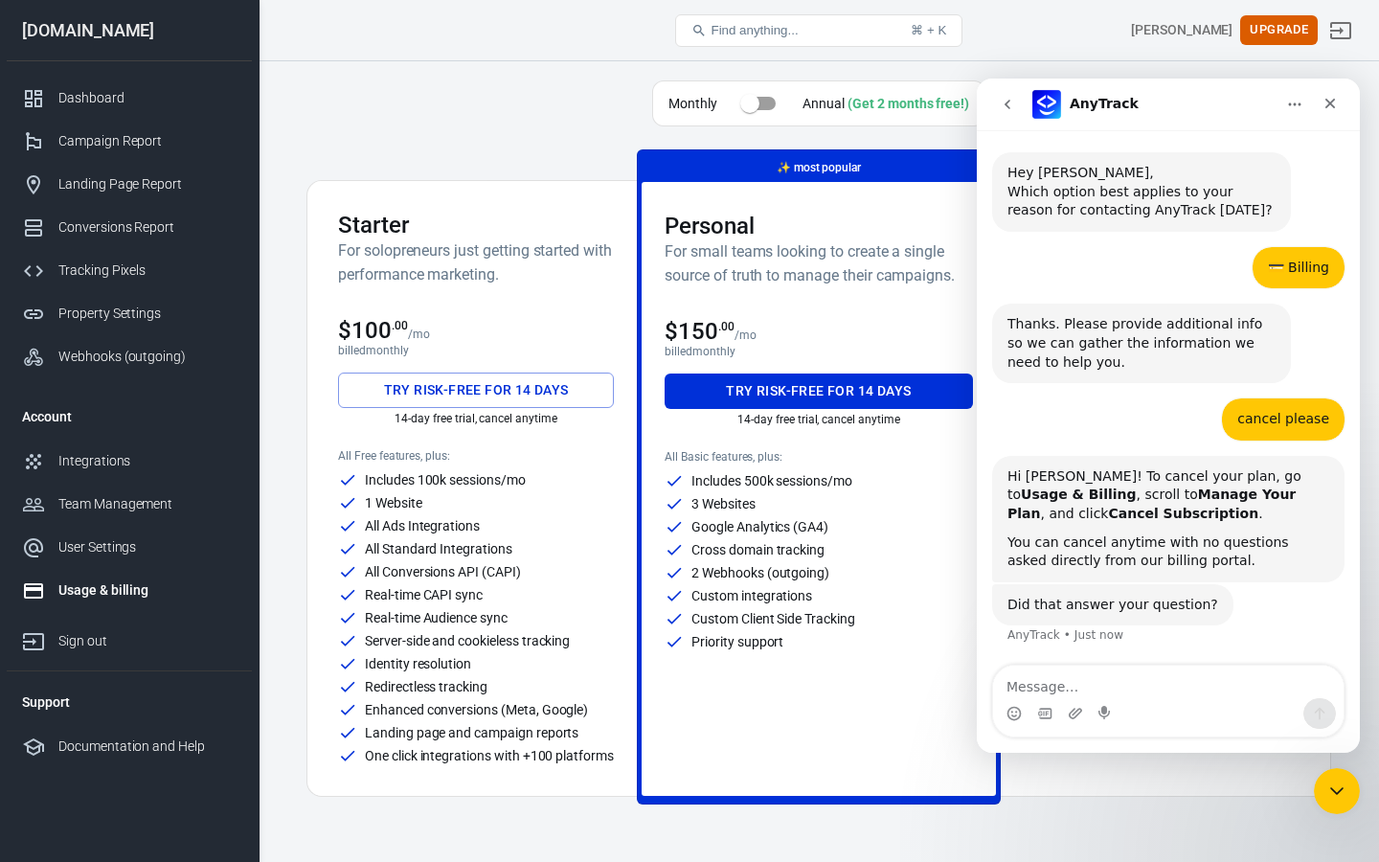
click at [1149, 686] on textarea "Message…" at bounding box center [1168, 681] width 350 height 33
type textarea "cant find manage your plan because im on a free trail"
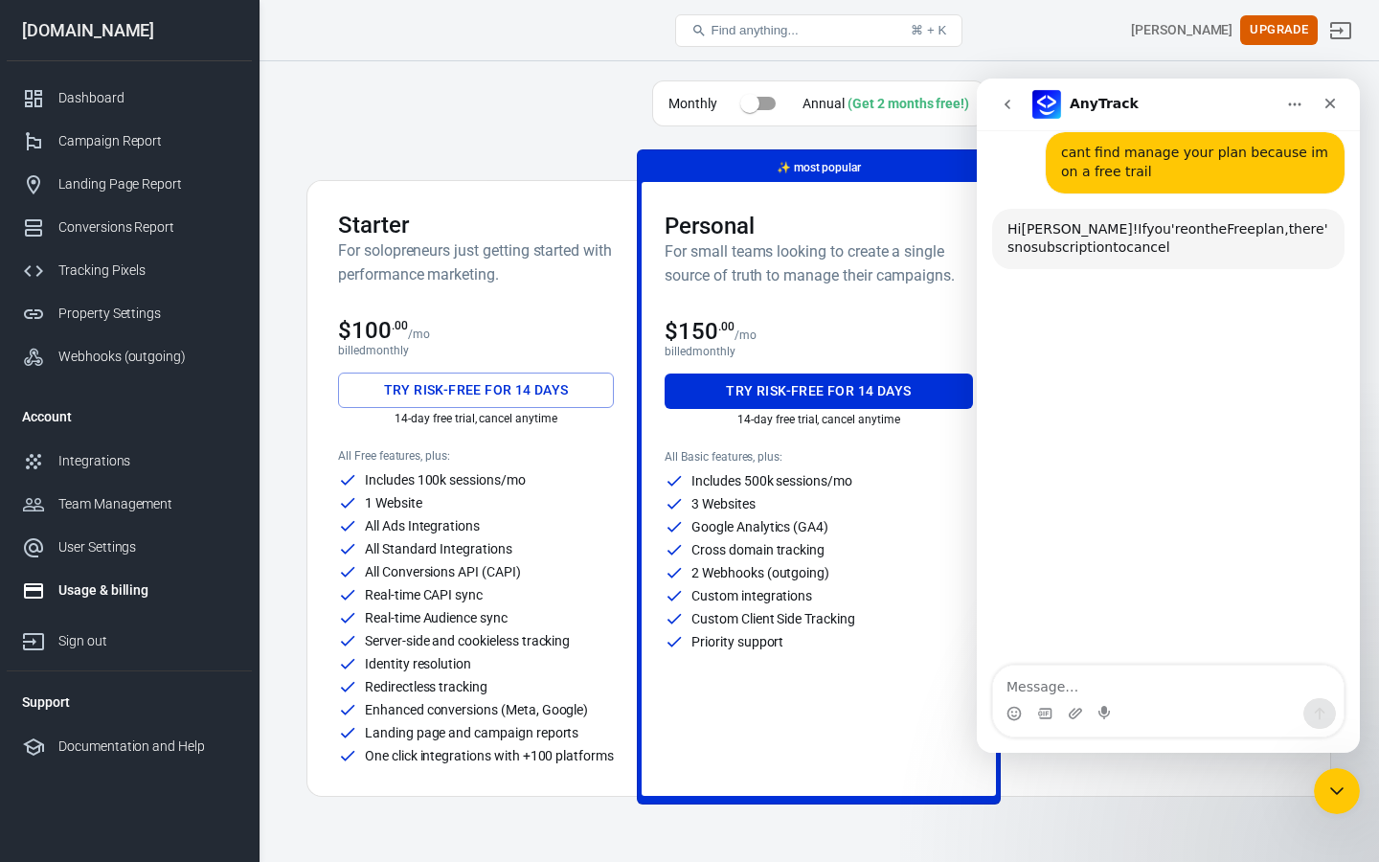
scroll to position [551, 0]
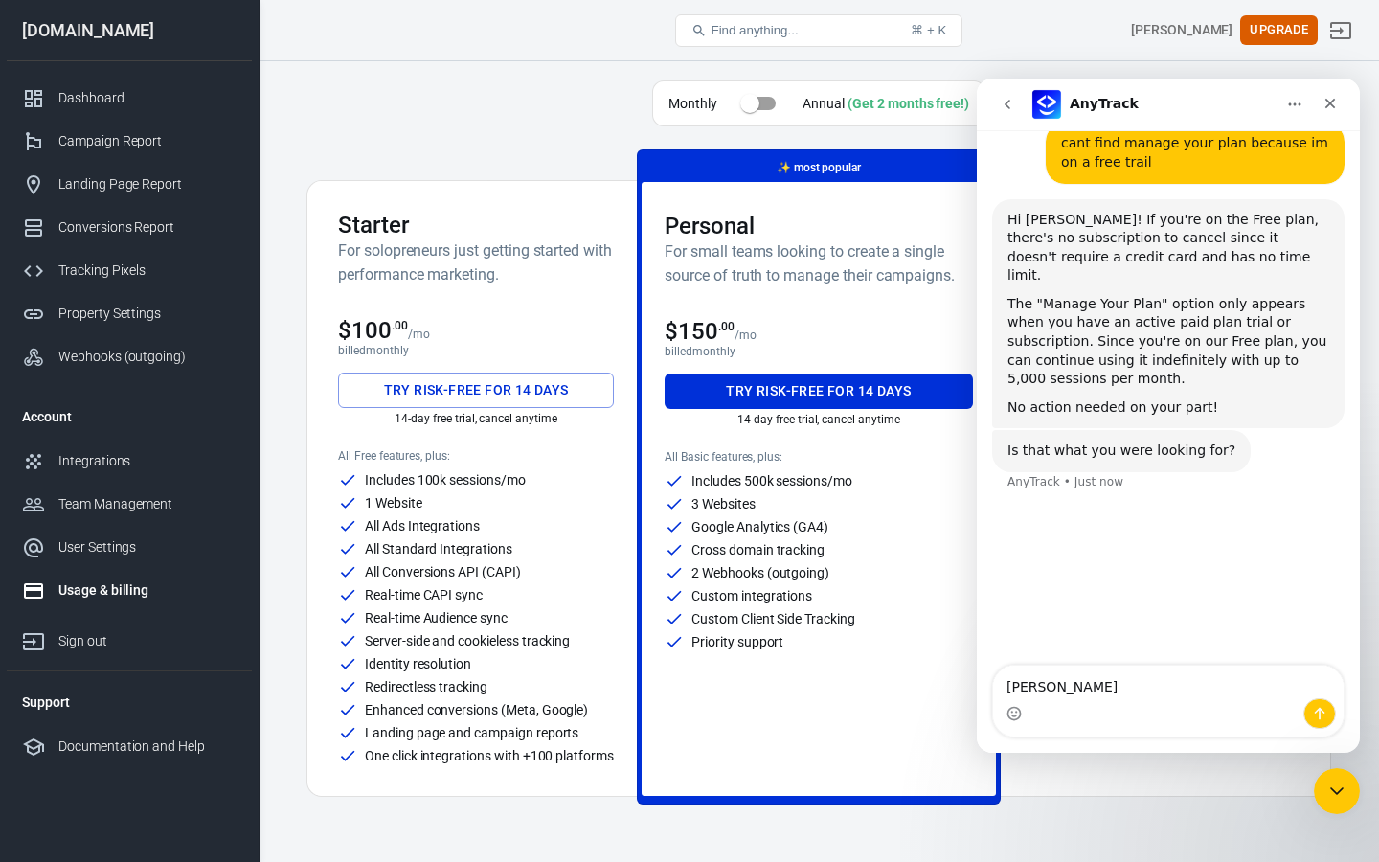
type textarea "gotcha"
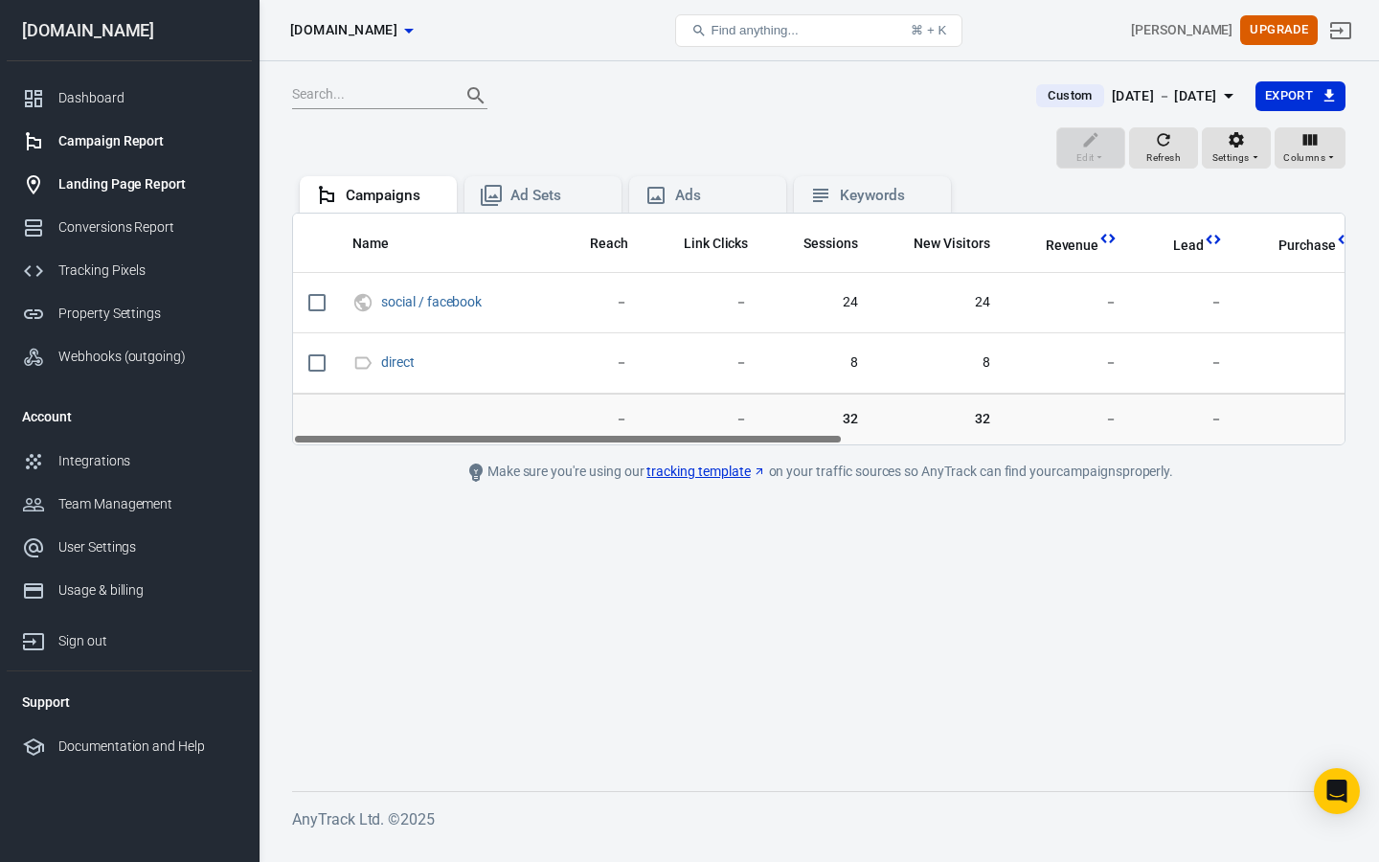
click at [147, 181] on div "Landing Page Report" at bounding box center [147, 184] width 178 height 20
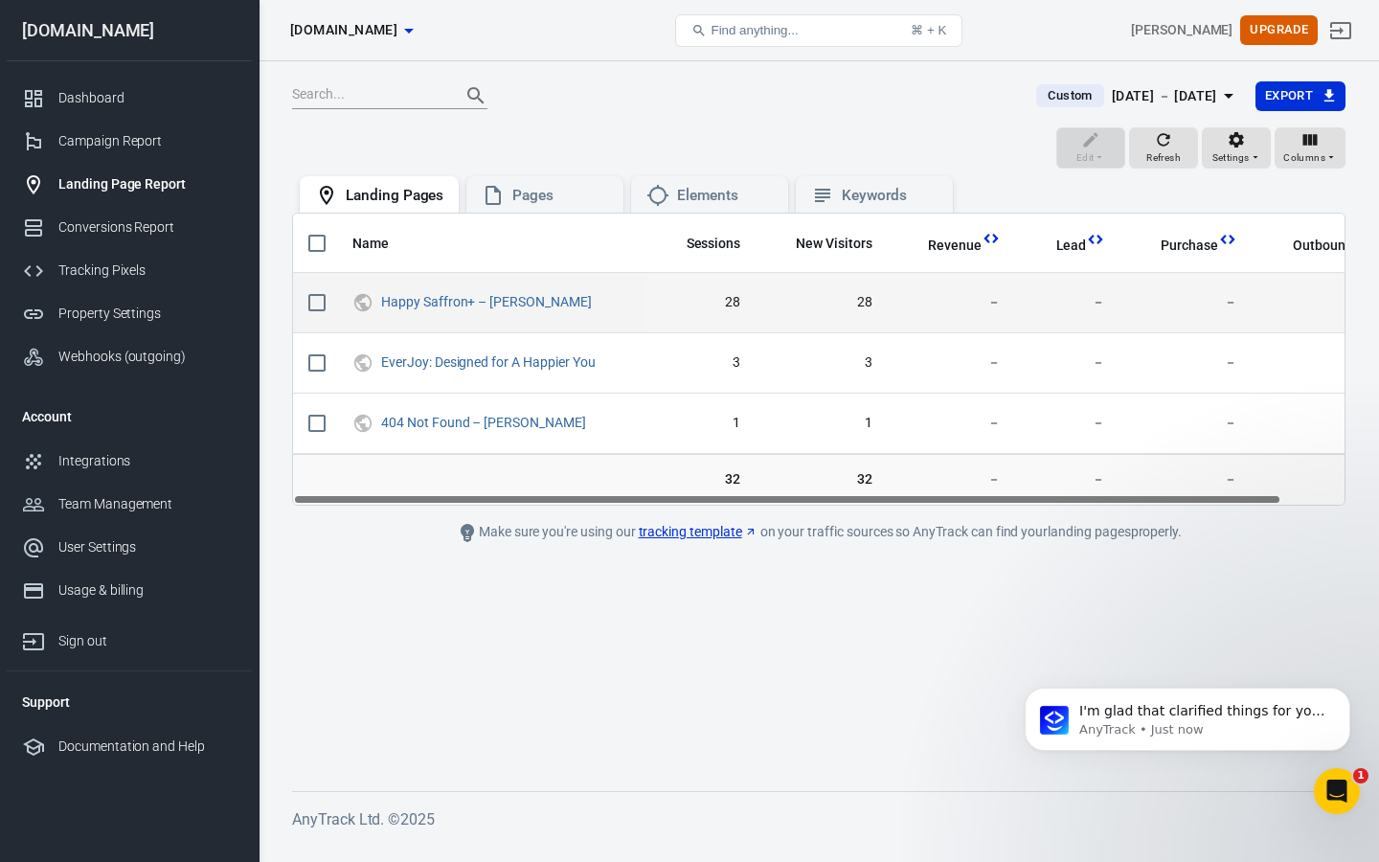
scroll to position [0, 67]
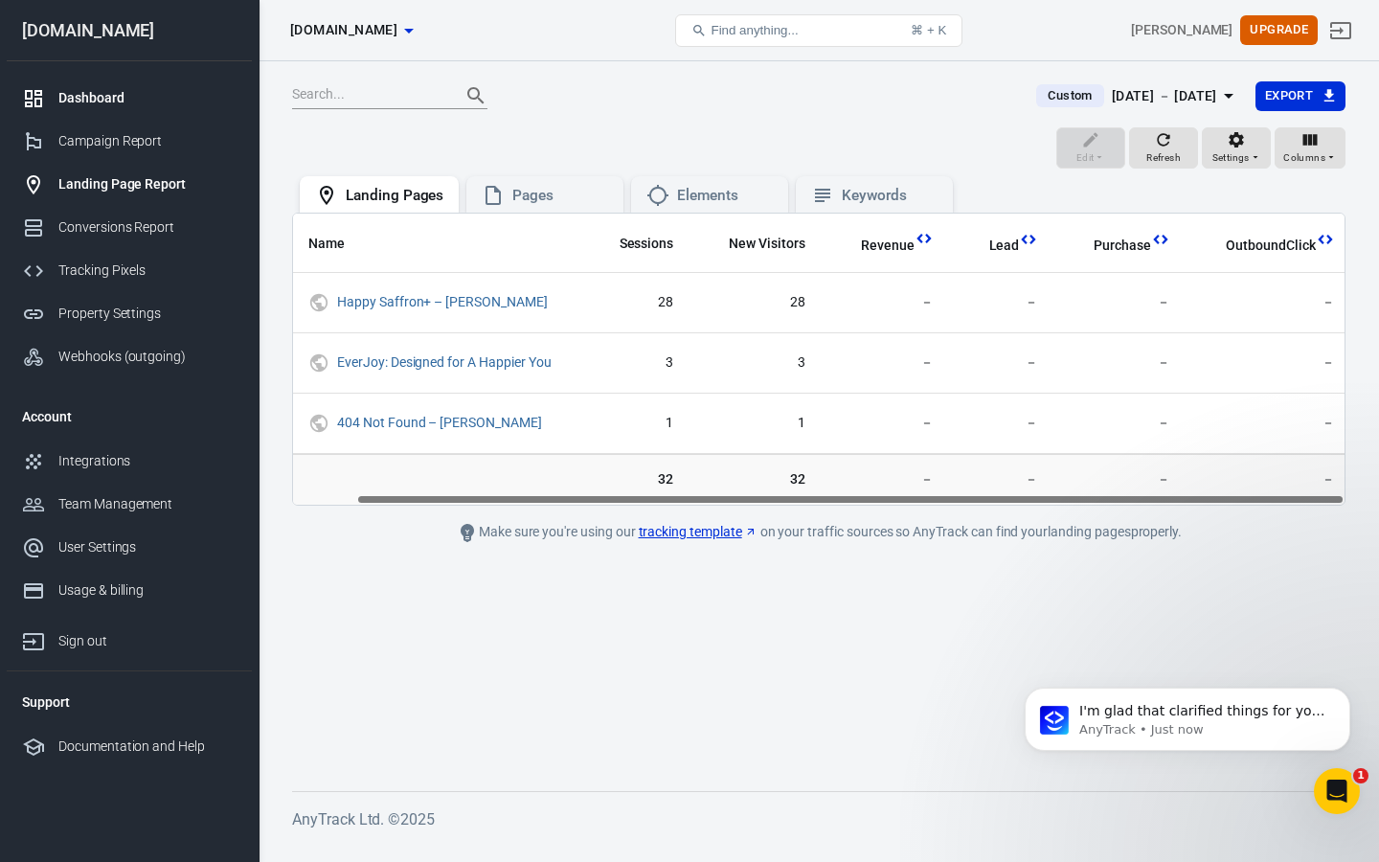
click at [82, 91] on div "Dashboard" at bounding box center [147, 98] width 178 height 20
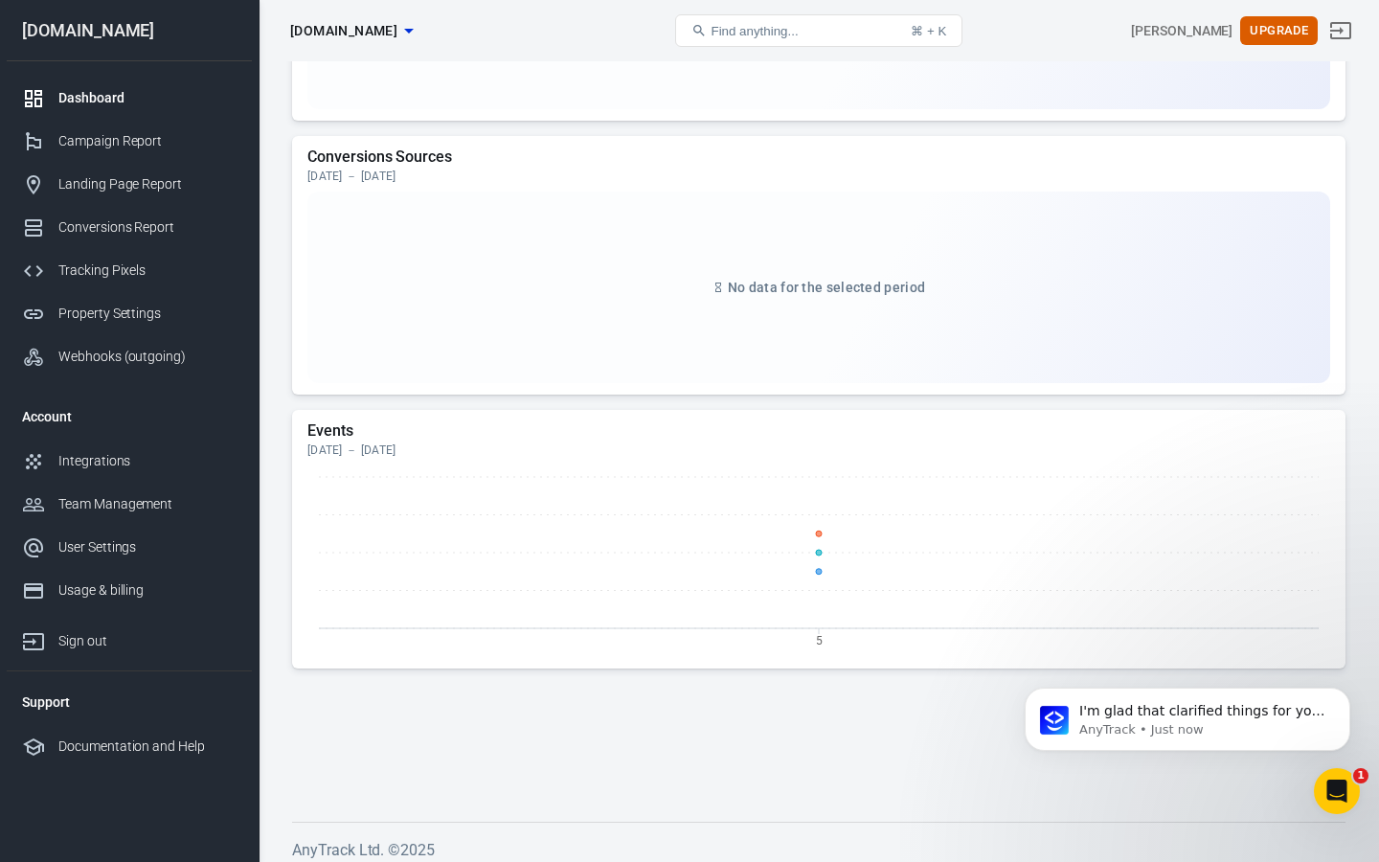
scroll to position [1919, 0]
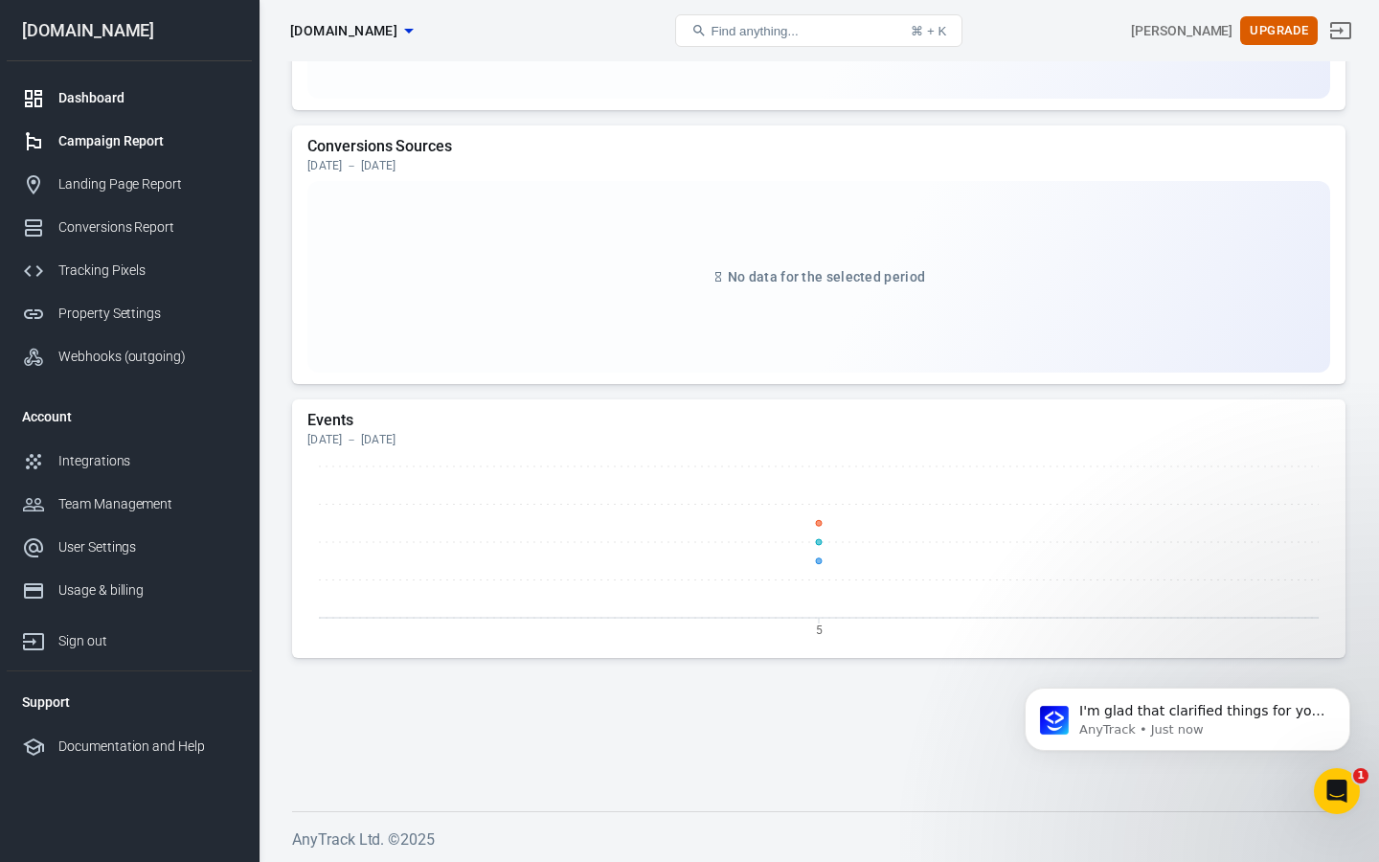
click at [158, 140] on div "Campaign Report" at bounding box center [147, 141] width 178 height 20
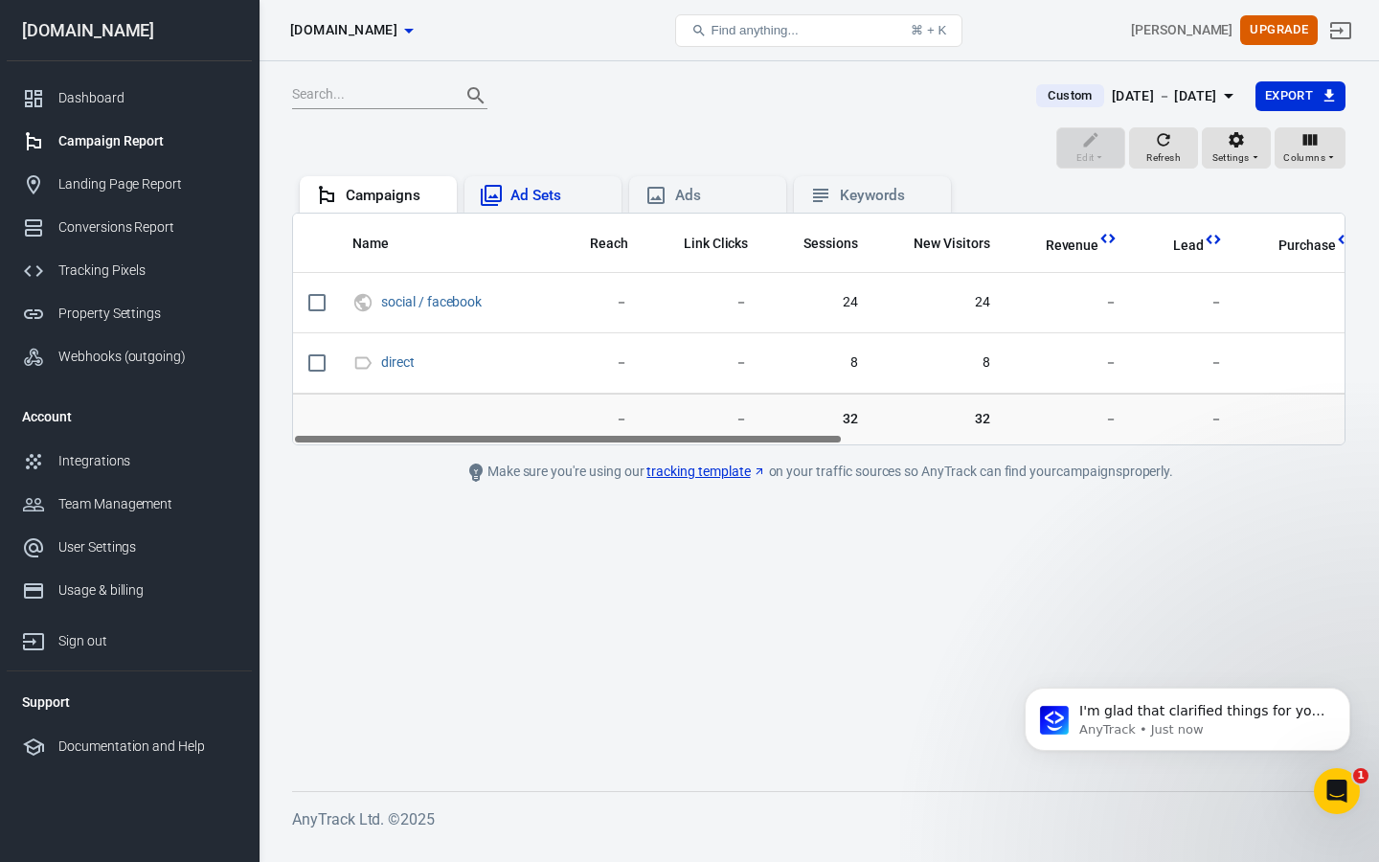
click at [526, 191] on div "Ad Sets" at bounding box center [558, 196] width 96 height 20
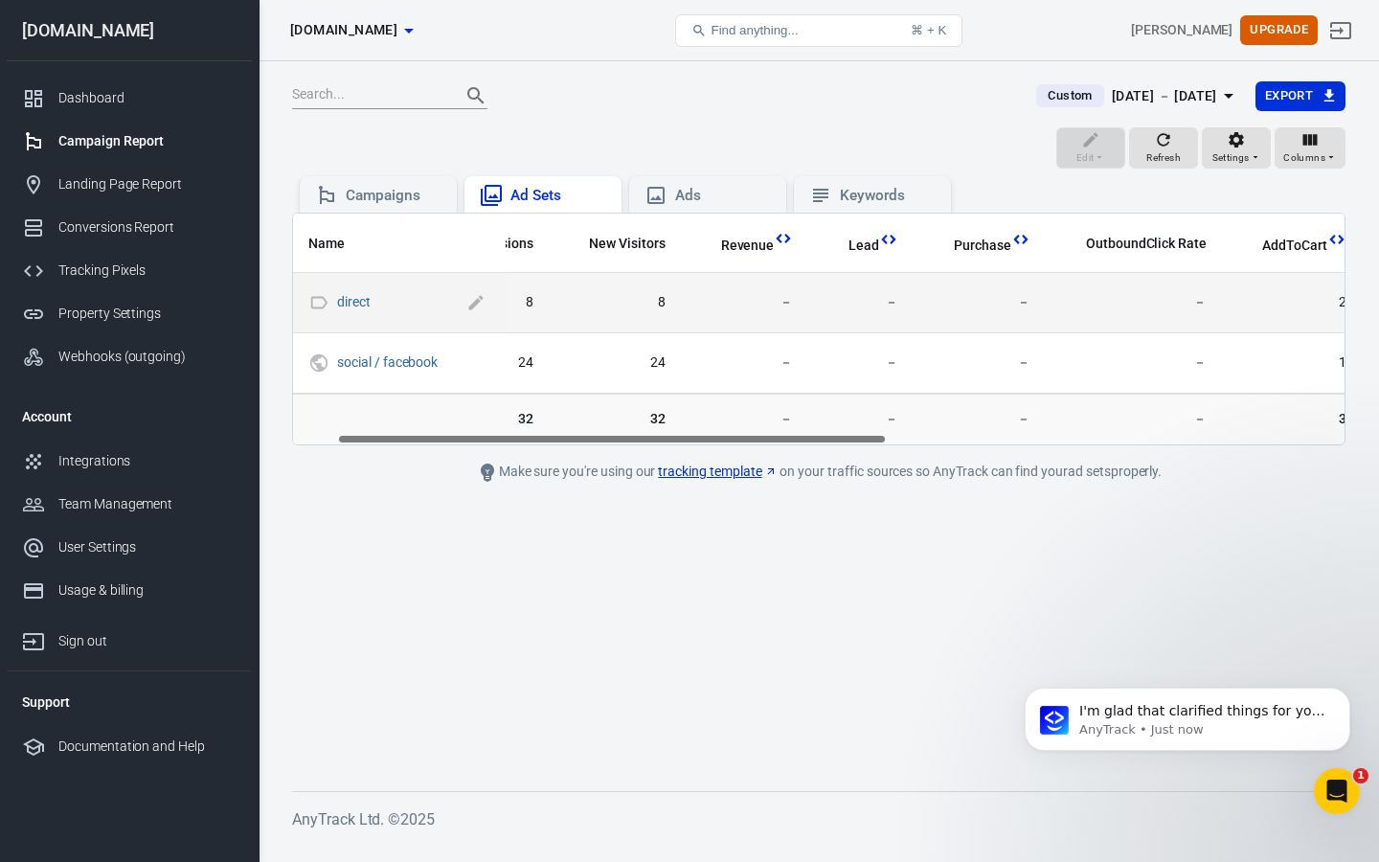
scroll to position [0, 463]
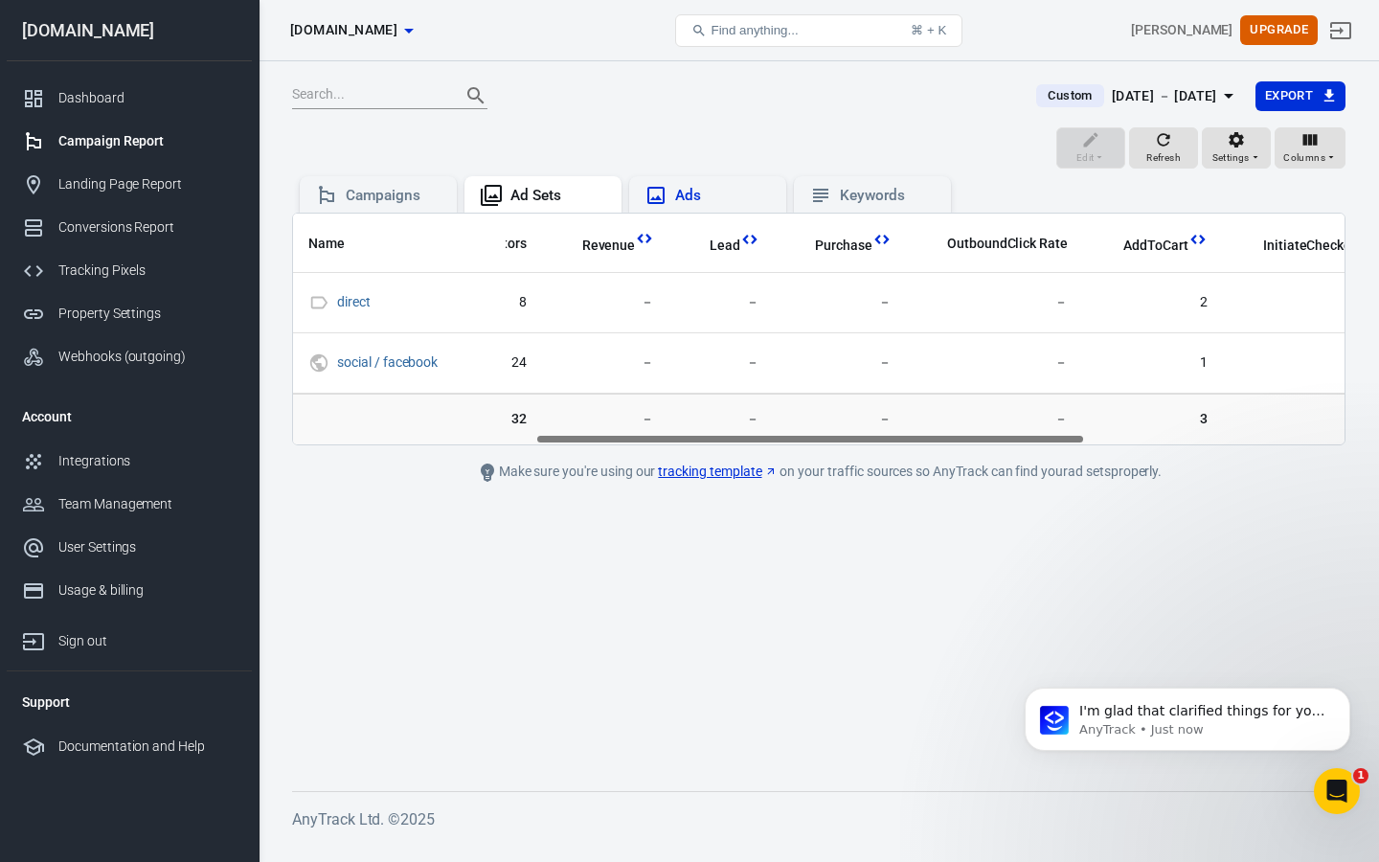
click at [754, 191] on div "Ads" at bounding box center [723, 196] width 96 height 20
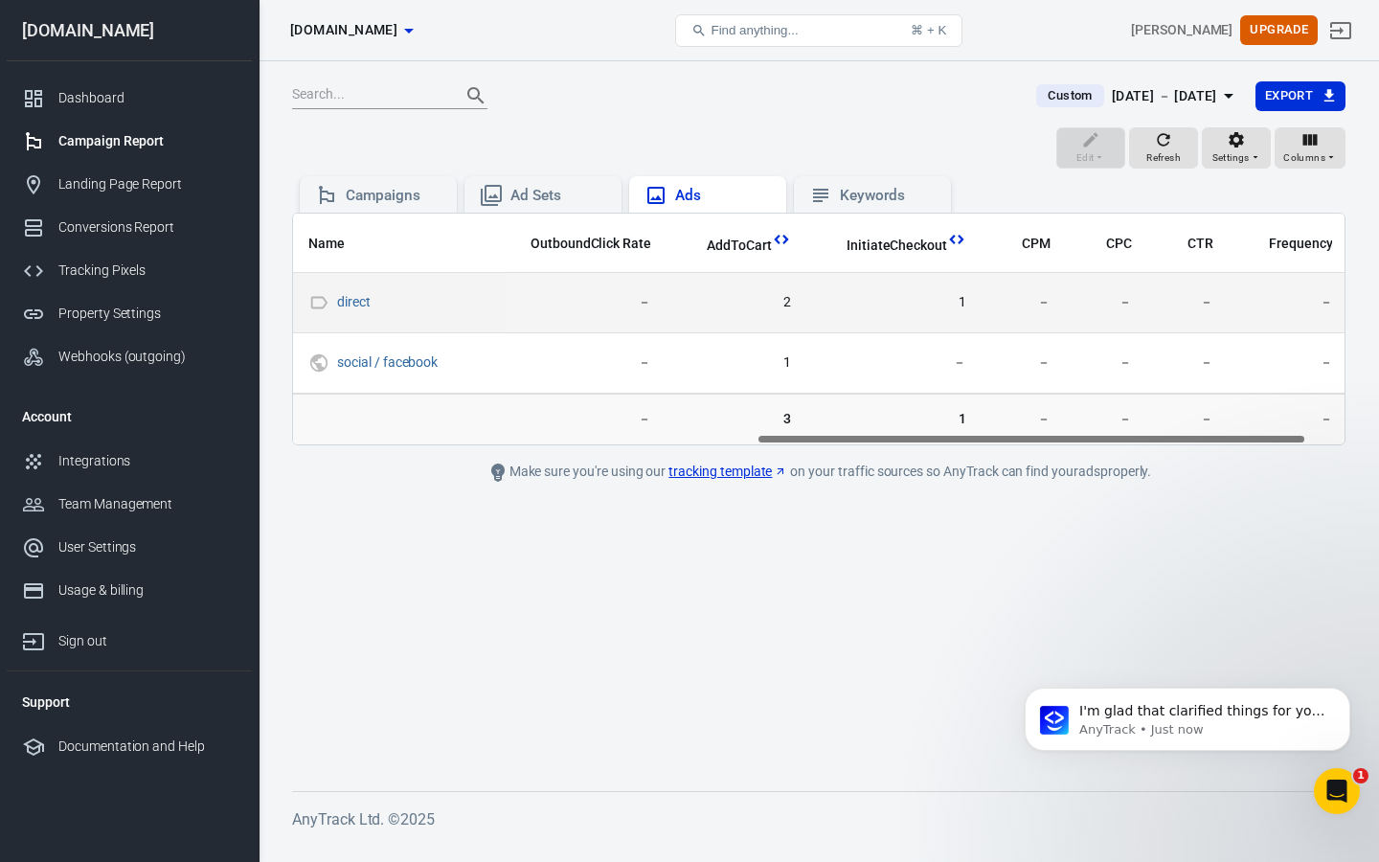
scroll to position [0, 957]
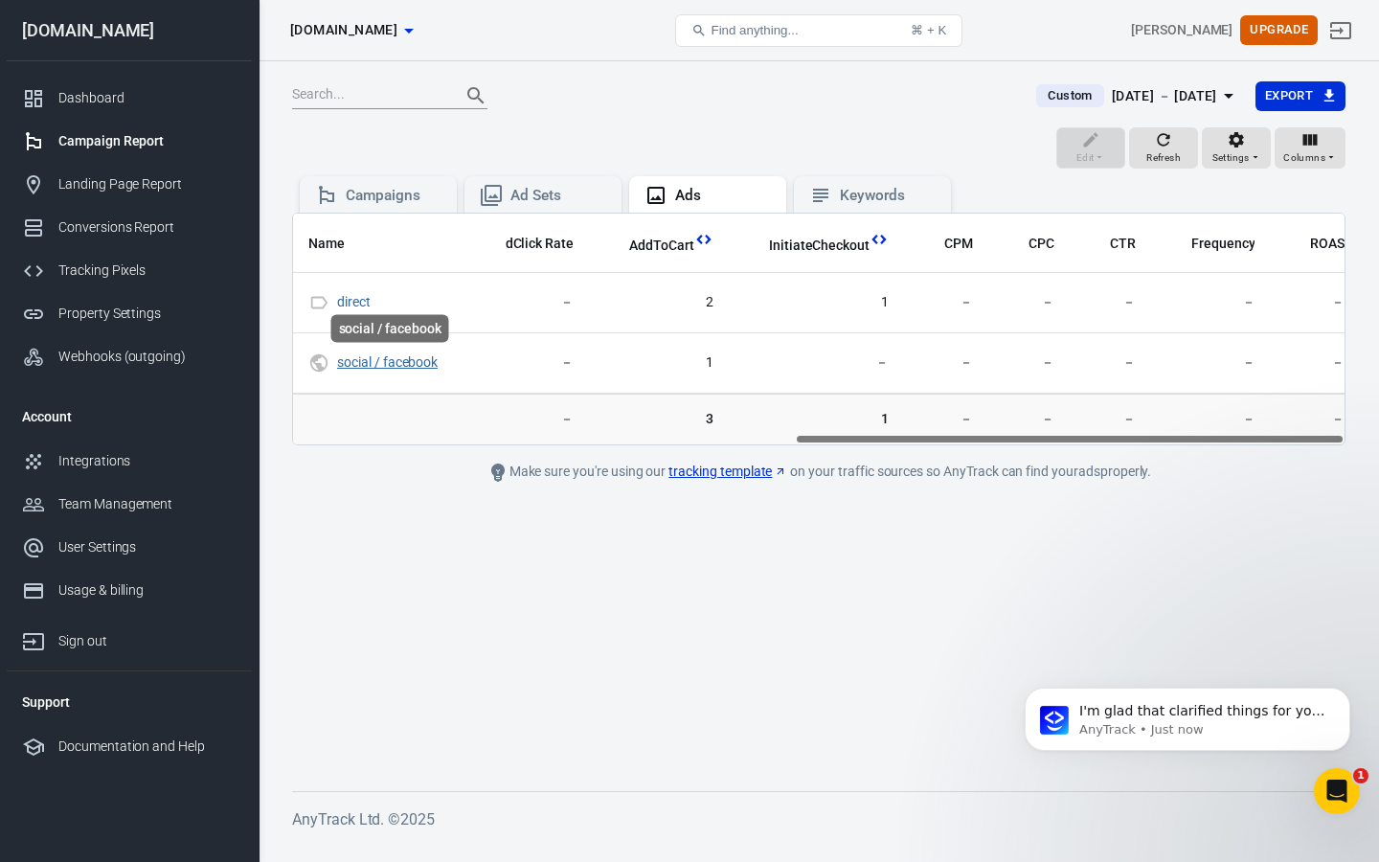
click at [407, 358] on link "social / facebook" at bounding box center [387, 361] width 101 height 15
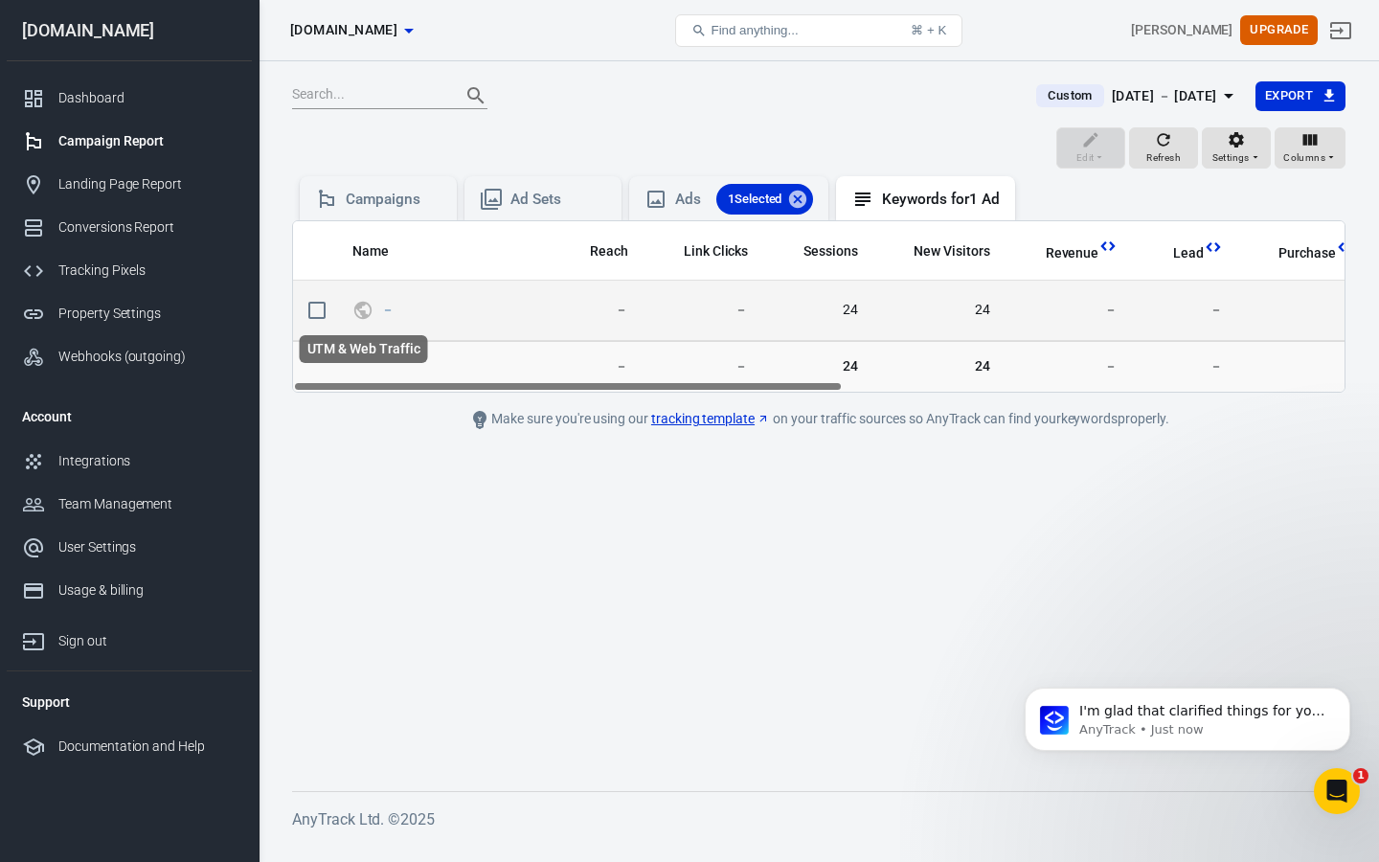
click at [357, 303] on icon "UTM & Web Traffic" at bounding box center [362, 310] width 21 height 23
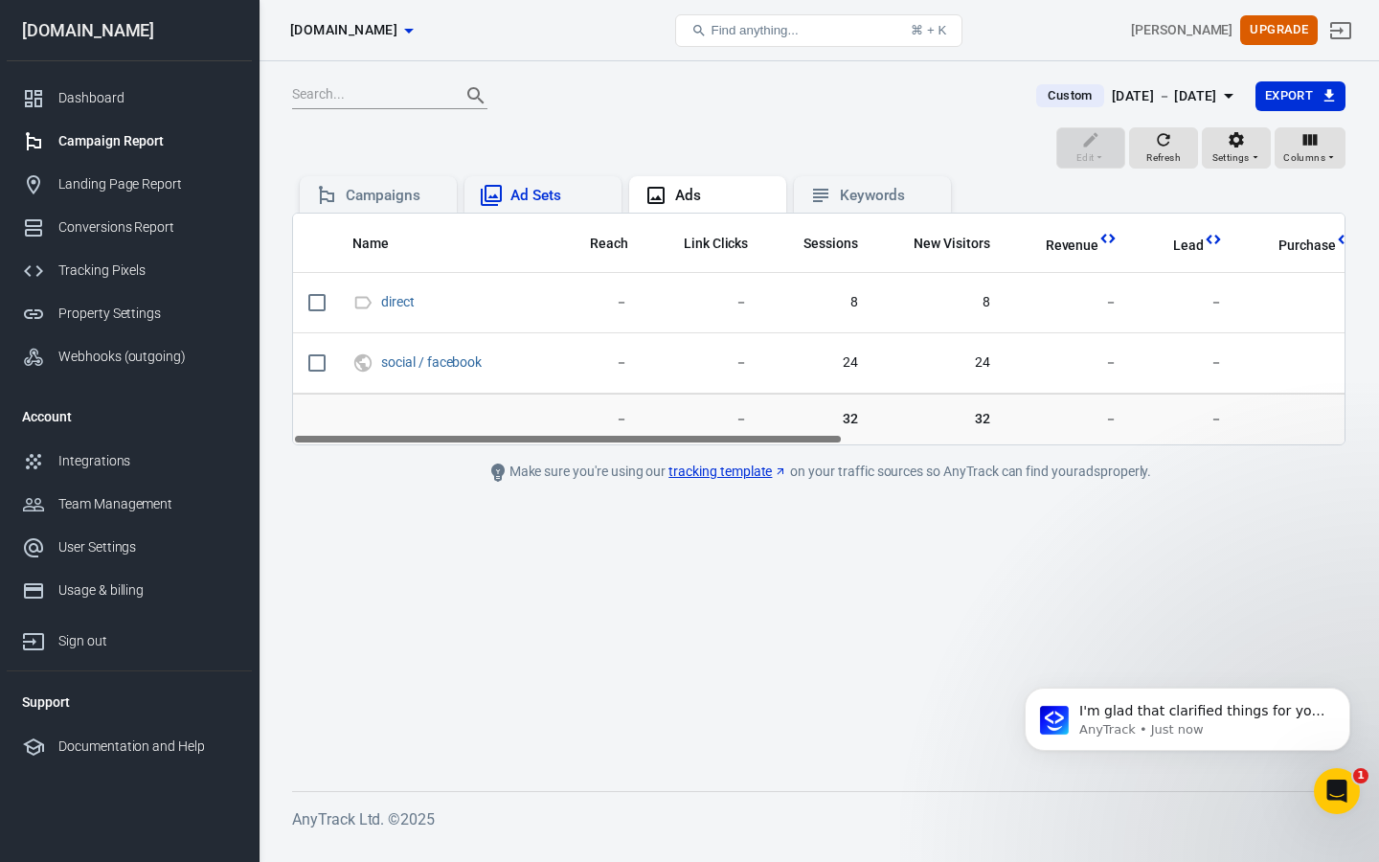
click at [555, 193] on div "Ad Sets" at bounding box center [558, 196] width 96 height 20
click at [383, 196] on div "Campaigns" at bounding box center [394, 196] width 96 height 20
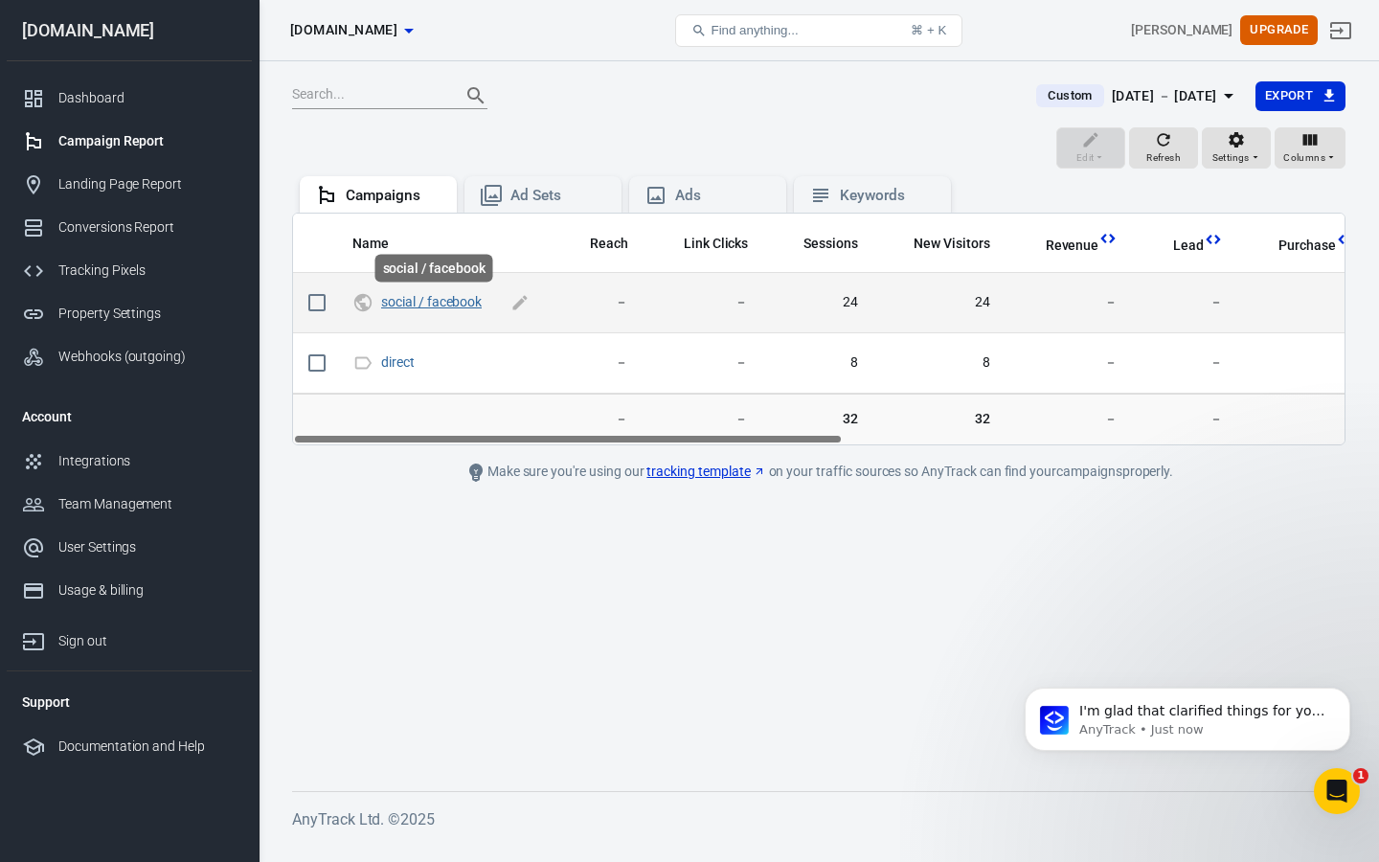
click at [421, 308] on link "social / facebook" at bounding box center [431, 301] width 101 height 15
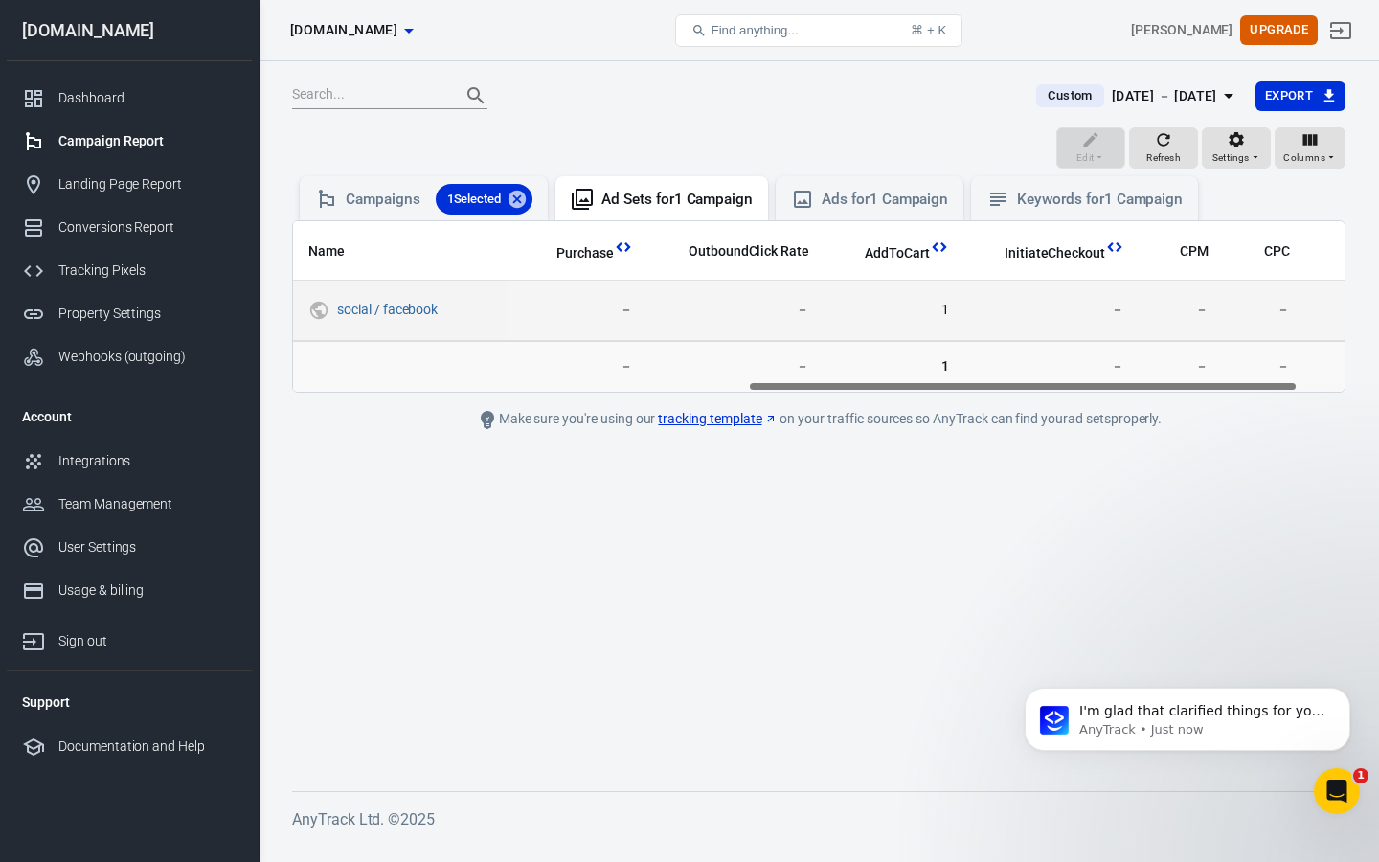
scroll to position [0, 957]
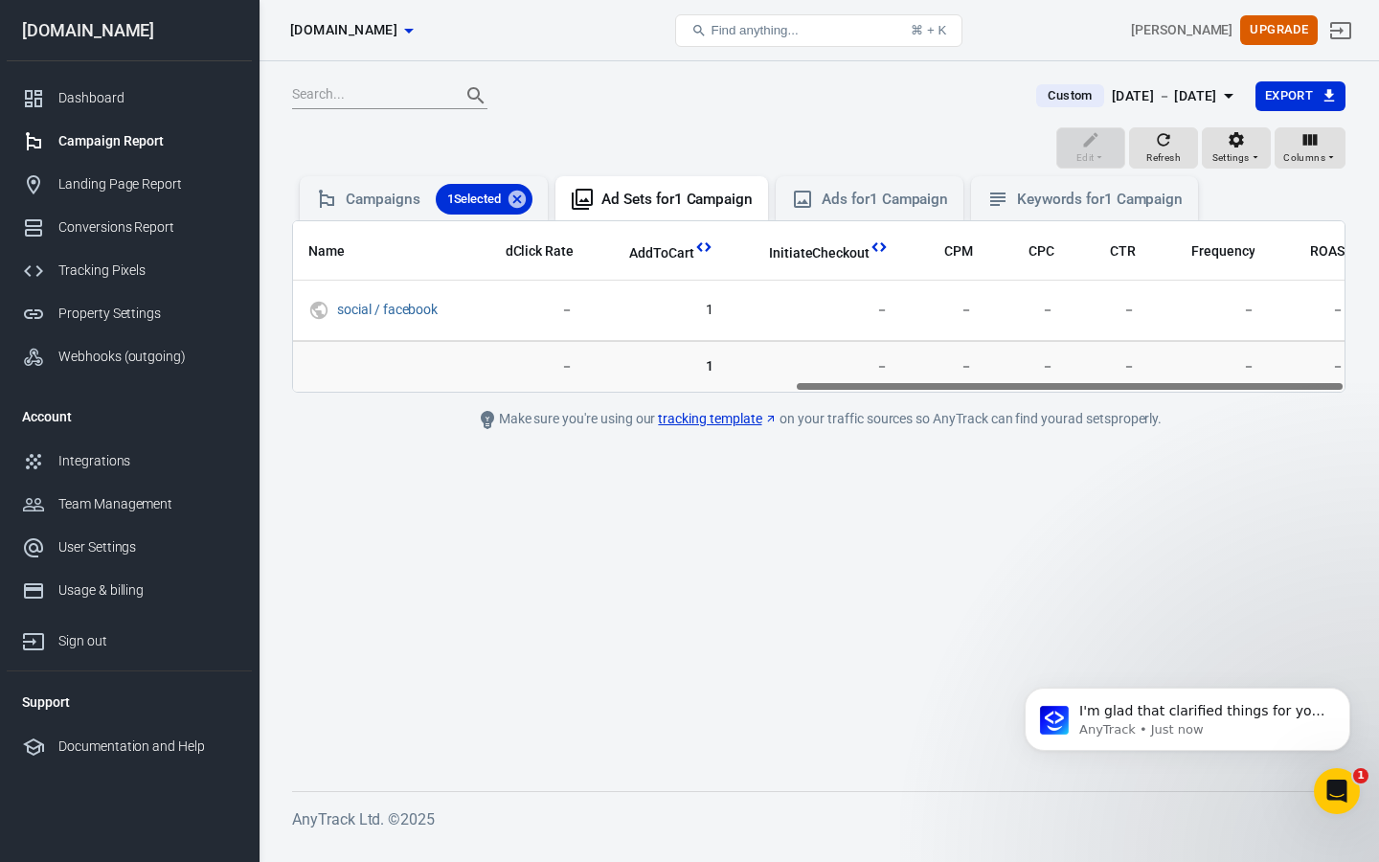
click at [542, 667] on main "Custom Sep 5 － Sep 5, 2025 Export Edit Refresh Settings Columns Campaigns 1 Sel…" at bounding box center [818, 420] width 1053 height 680
click at [124, 228] on div "Conversions Report" at bounding box center [147, 227] width 178 height 20
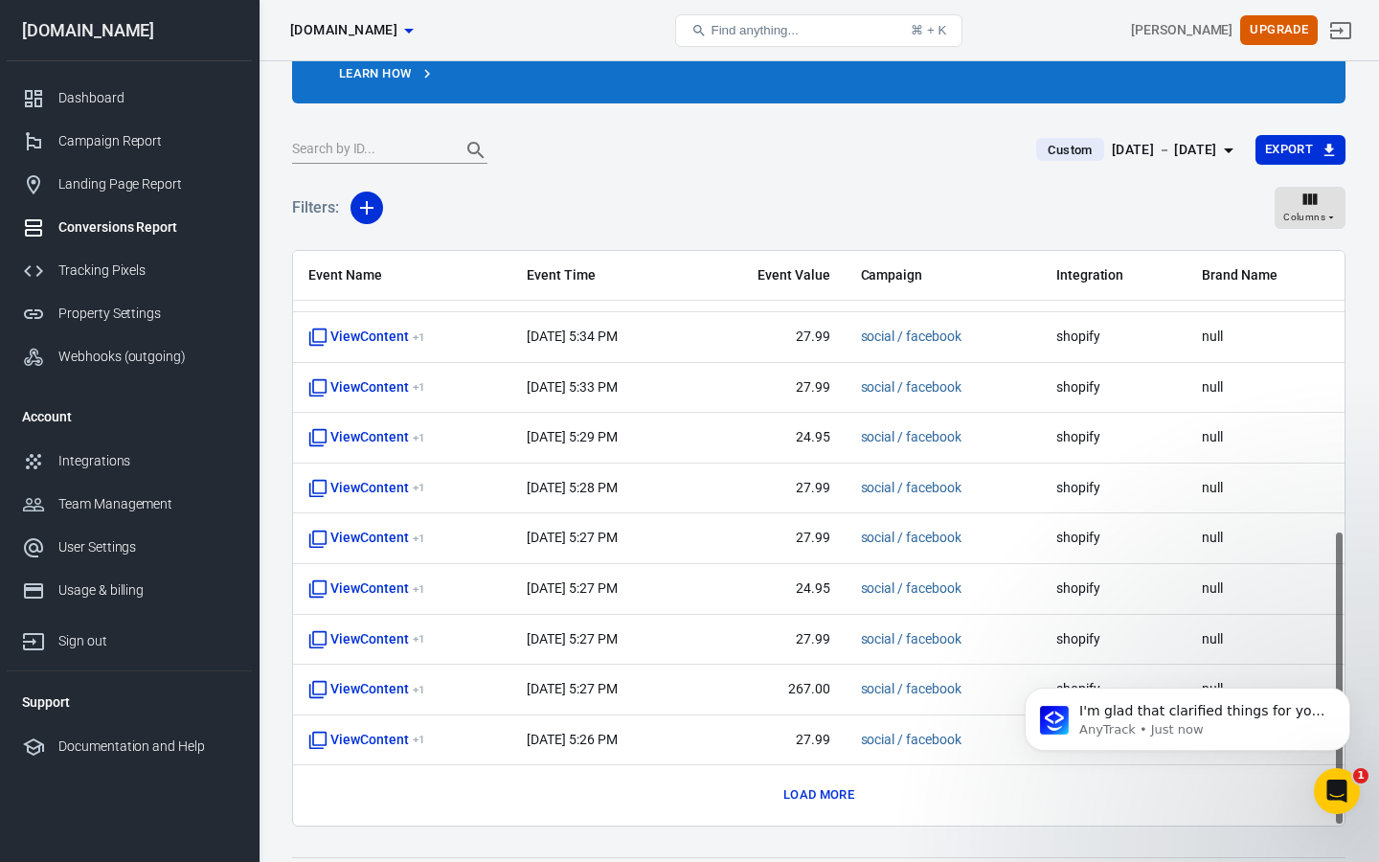
scroll to position [160, 0]
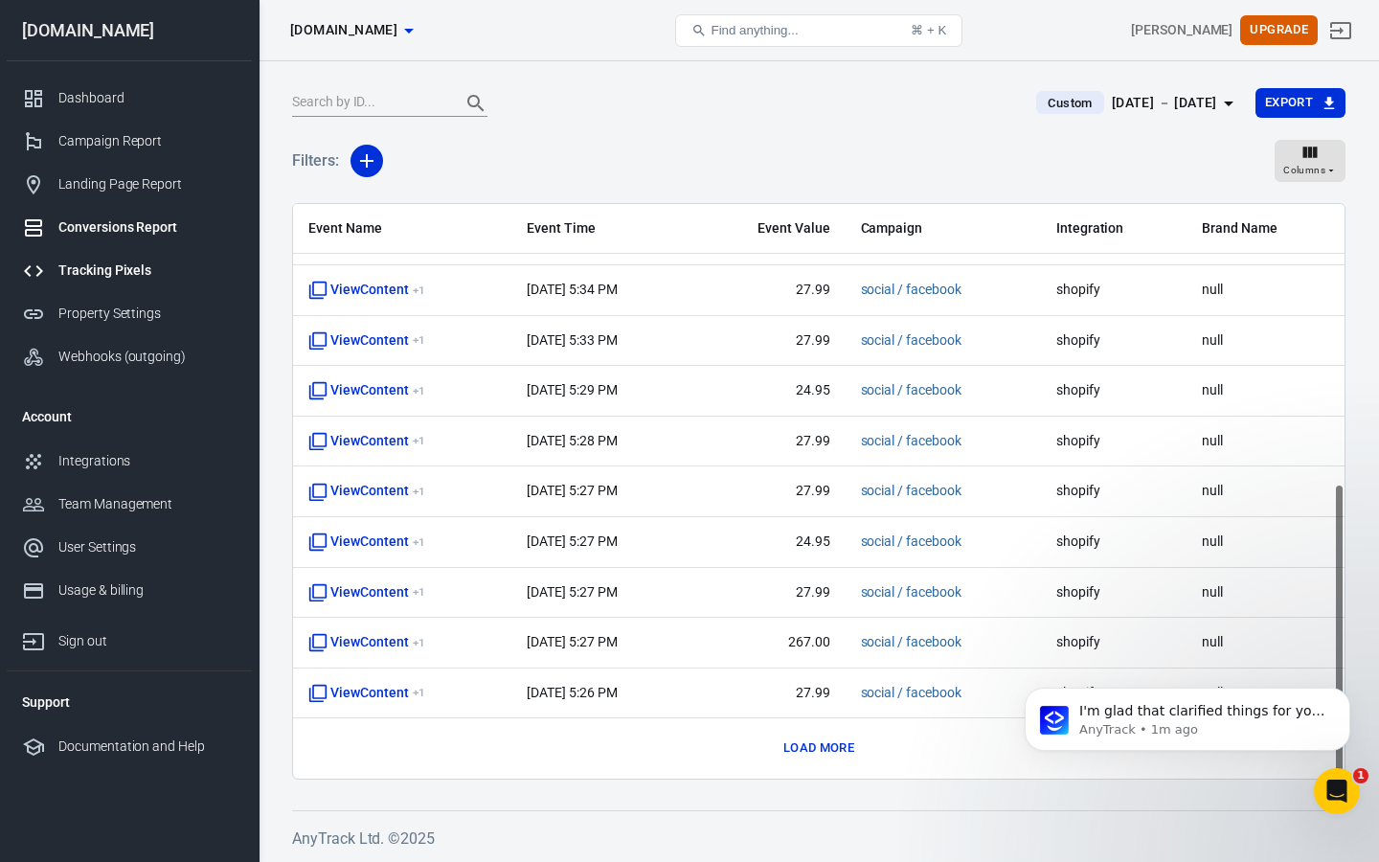
click at [97, 261] on div "Tracking Pixels" at bounding box center [147, 270] width 178 height 20
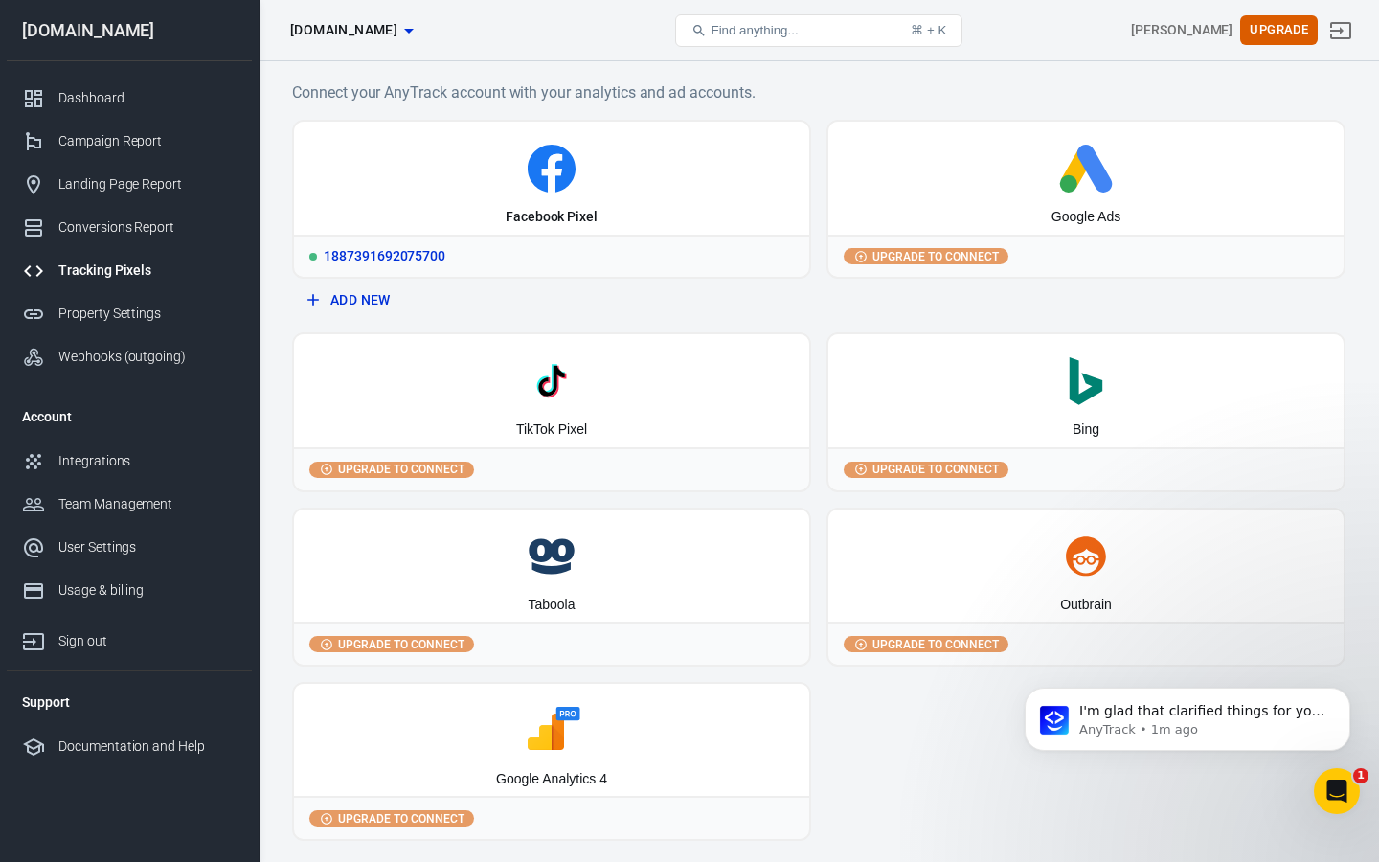
scroll to position [61, 0]
